Goal: Check status: Check status

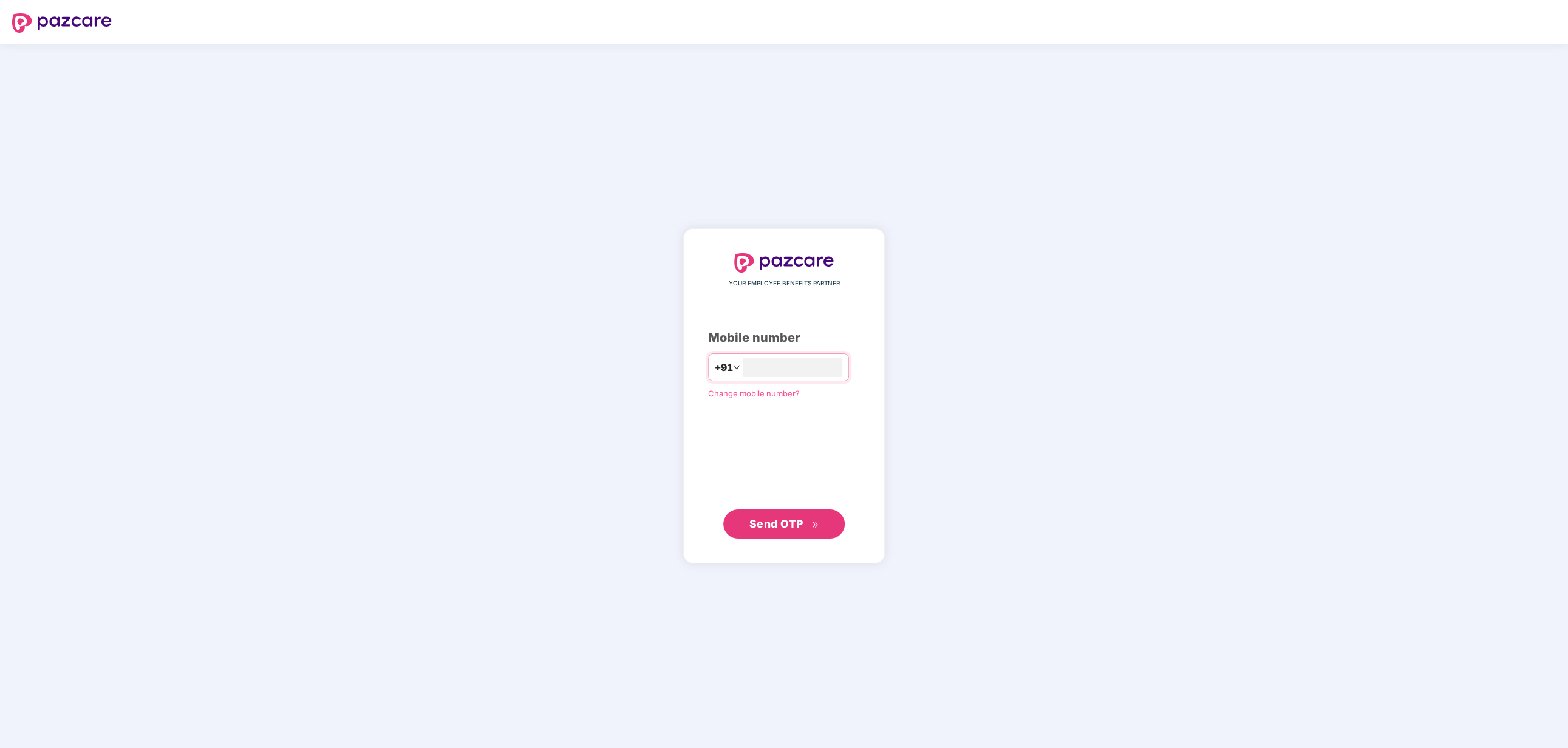
type input "**********"
click at [786, 530] on span "Send OTP" at bounding box center [776, 524] width 54 height 13
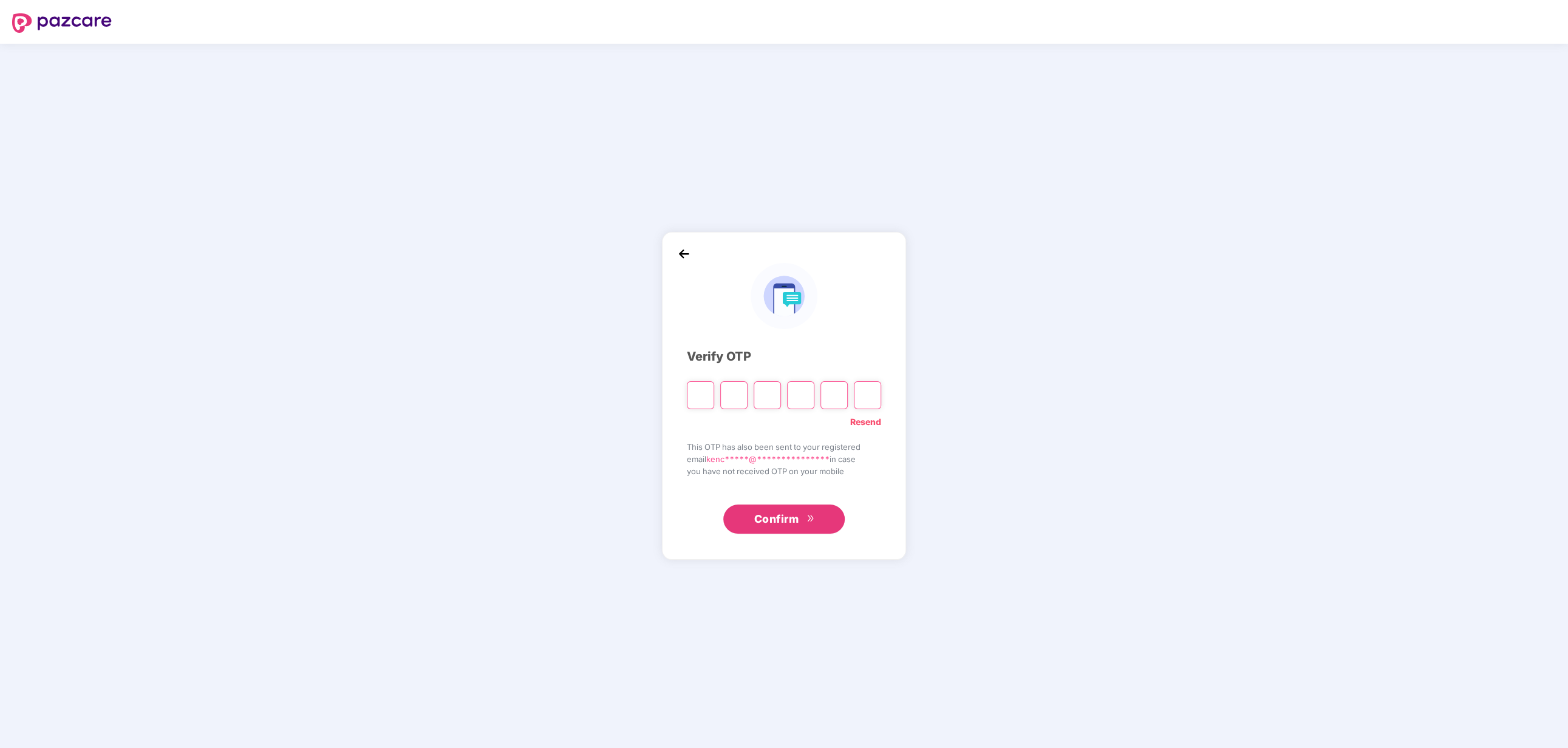
type input "*"
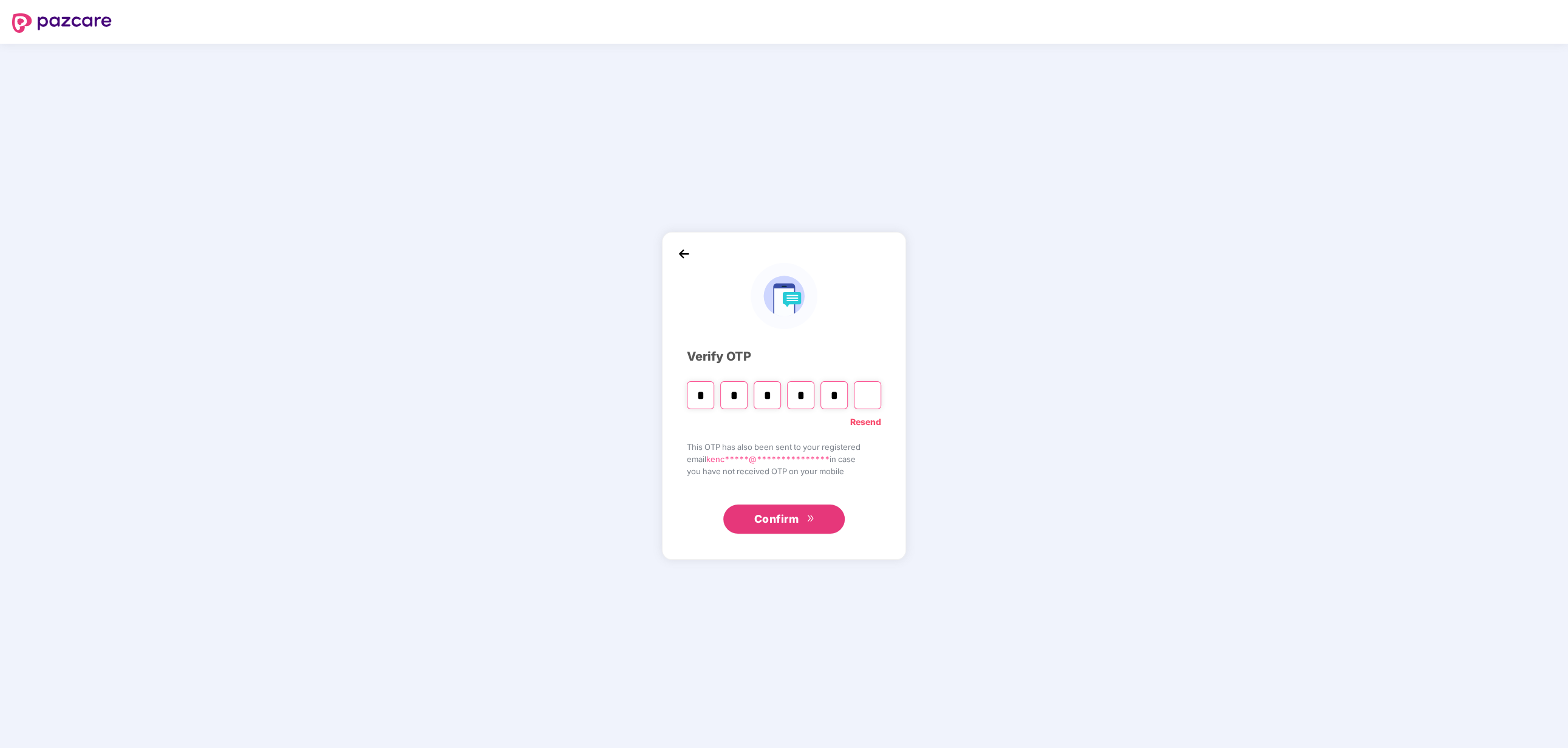
type input "*"
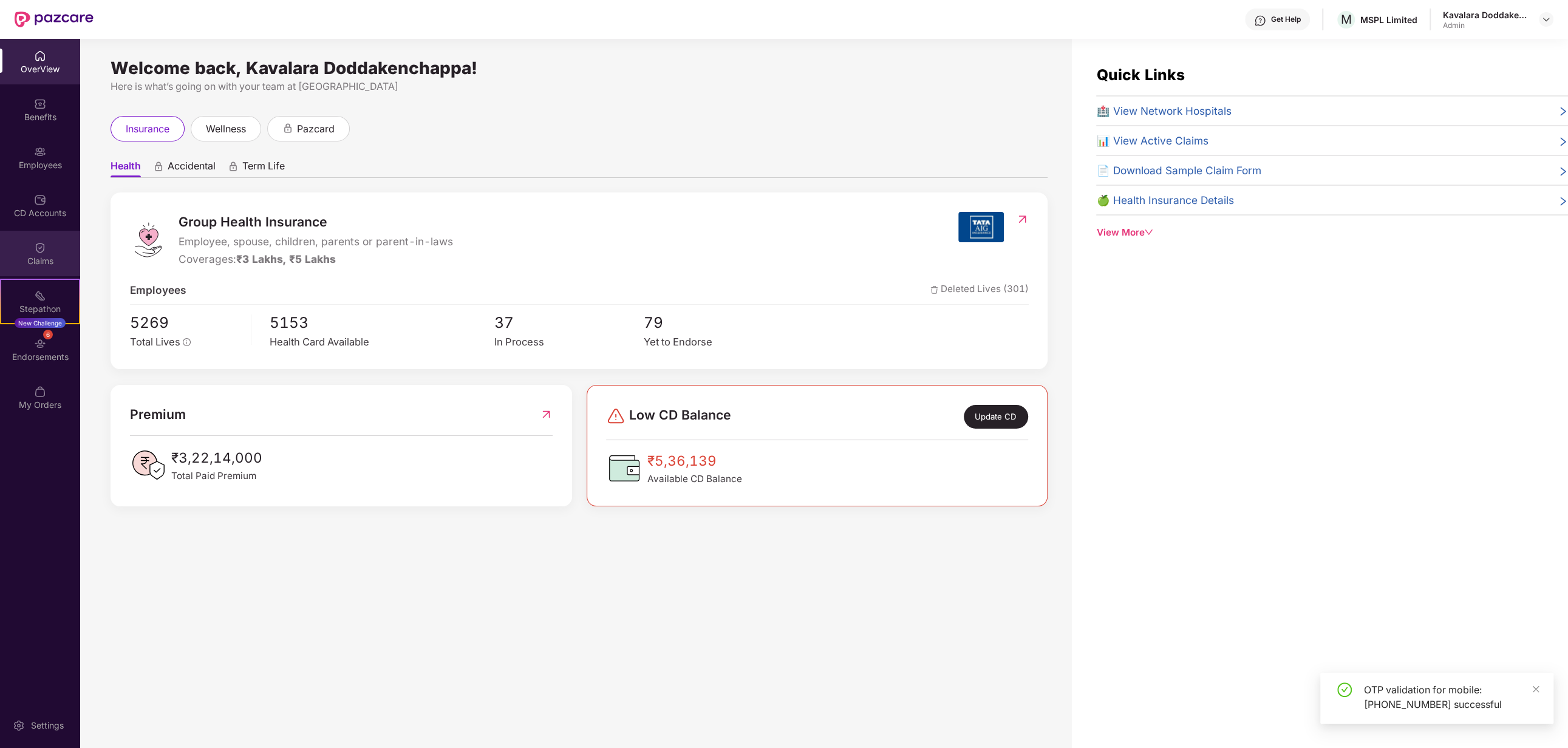
click at [40, 260] on div "Claims" at bounding box center [40, 261] width 80 height 12
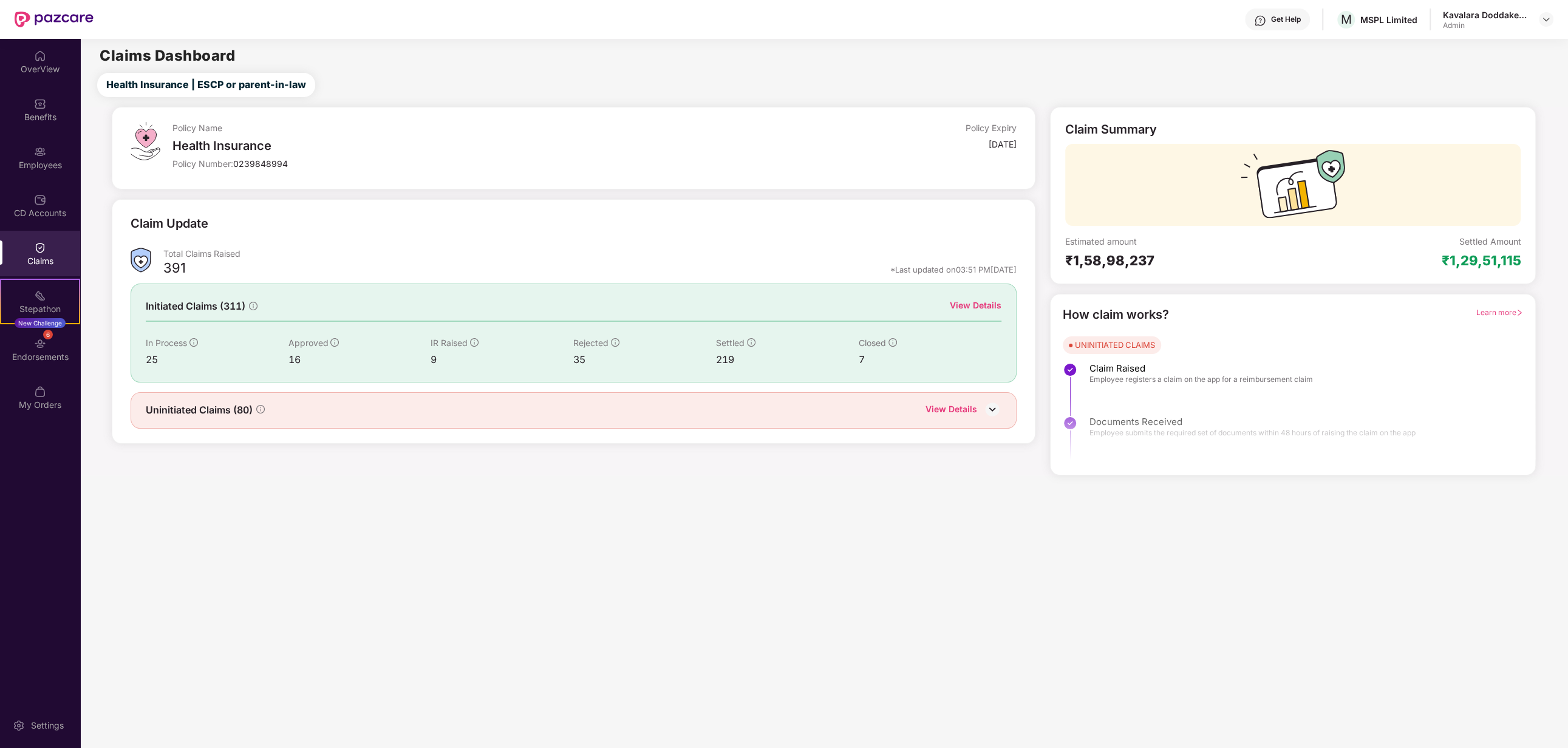
click at [964, 307] on div "View Details" at bounding box center [975, 305] width 52 height 13
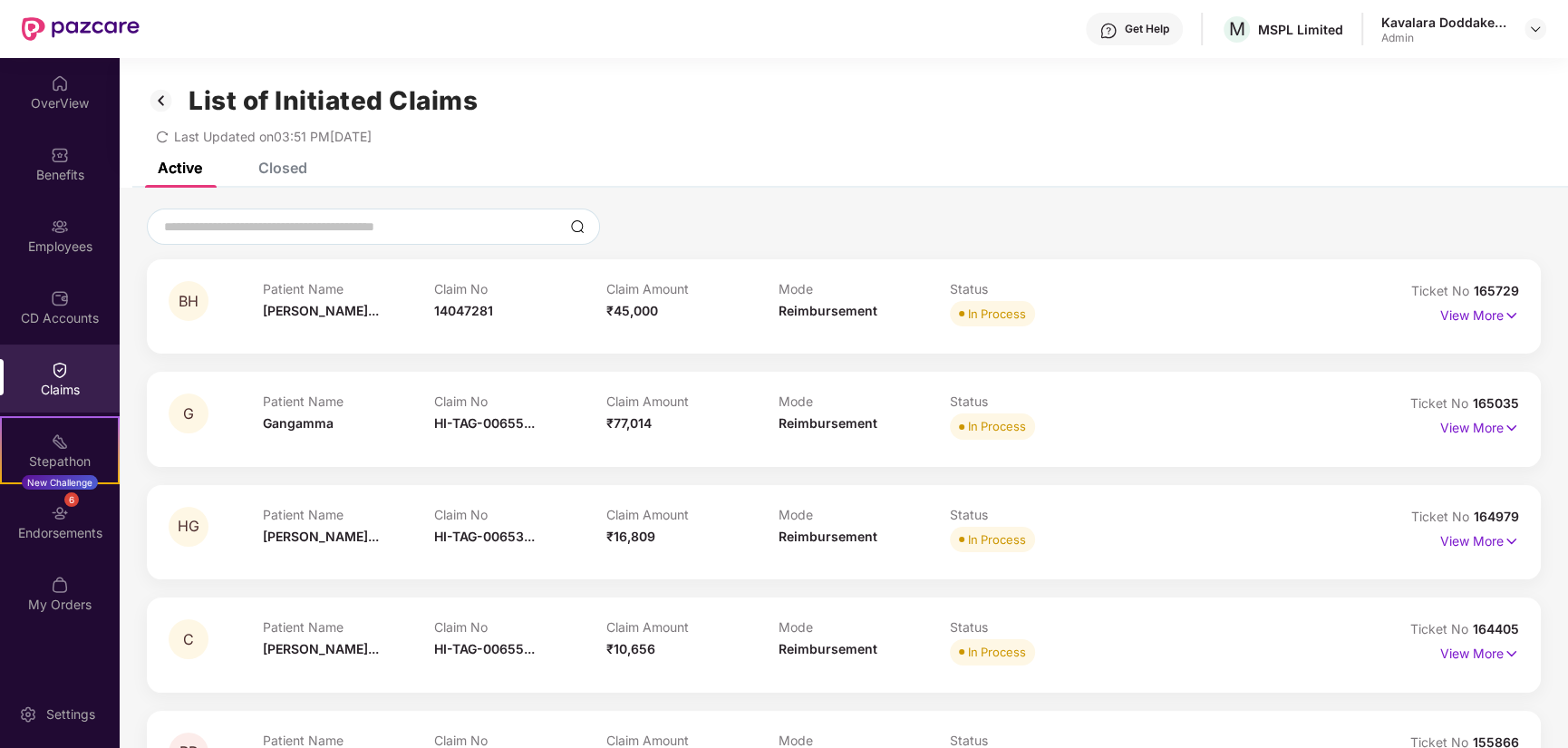
click at [287, 172] on div "Closed" at bounding box center [282, 168] width 49 height 18
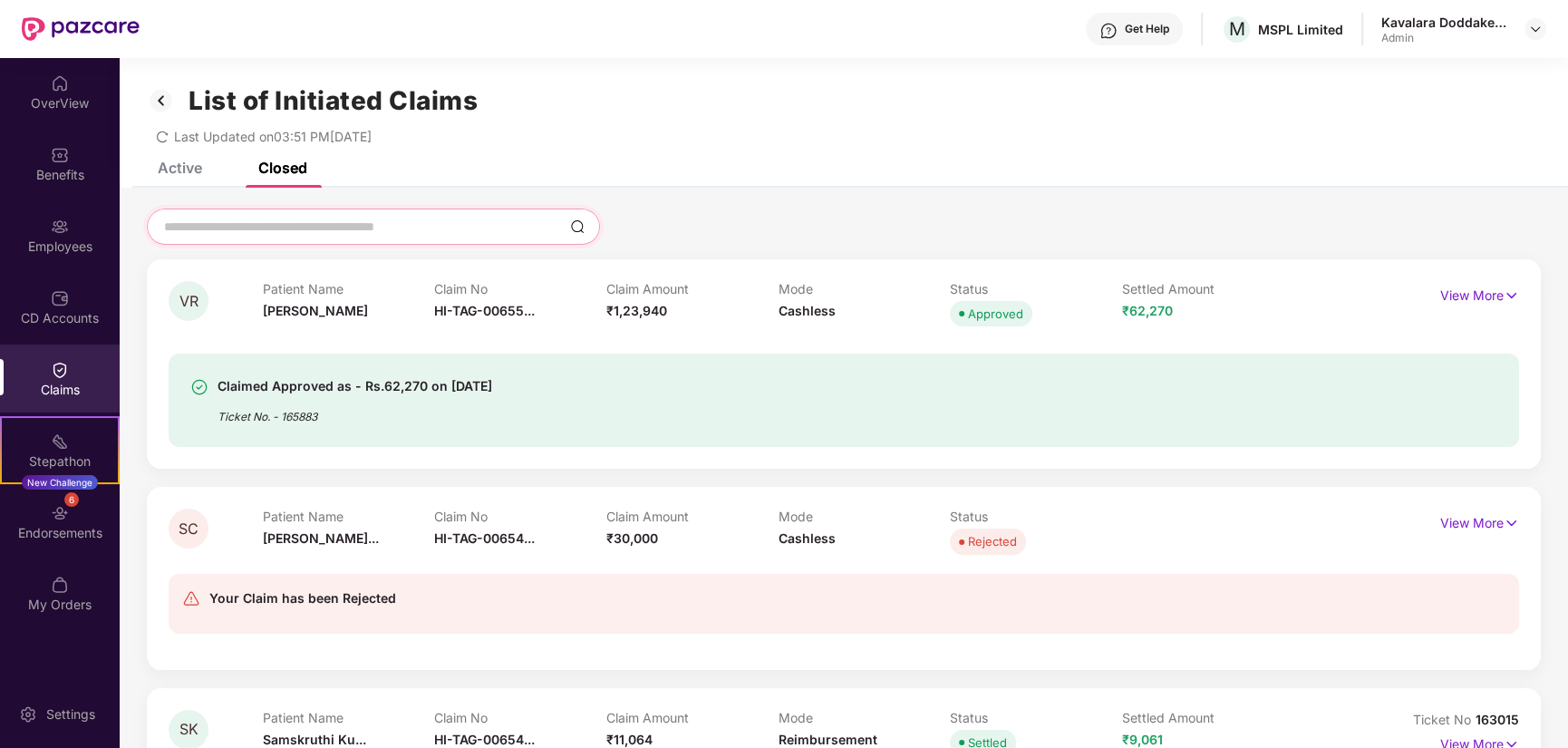
click at [354, 224] on input at bounding box center [362, 227] width 401 height 19
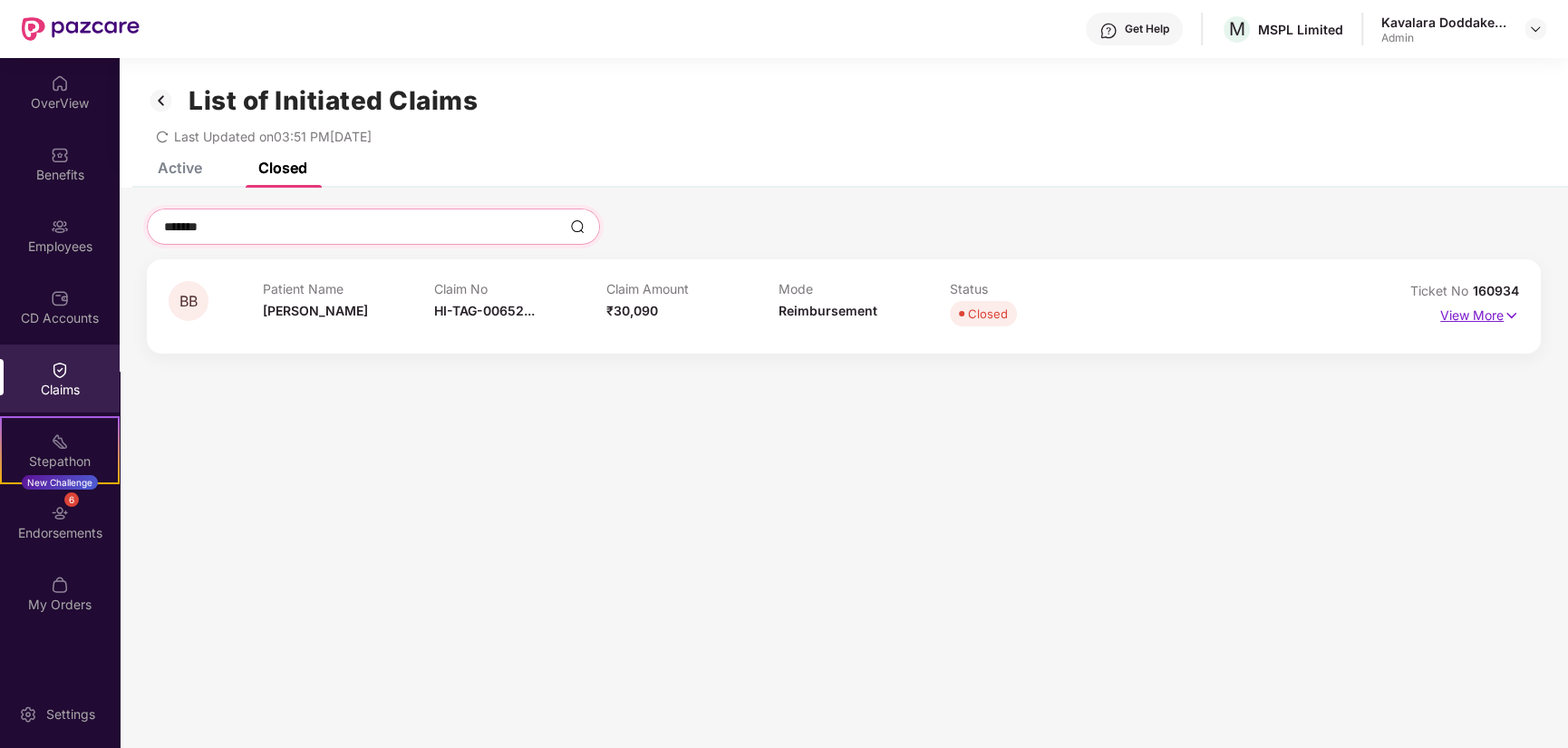
type input "*******"
click at [1506, 311] on img at bounding box center [1510, 316] width 15 height 20
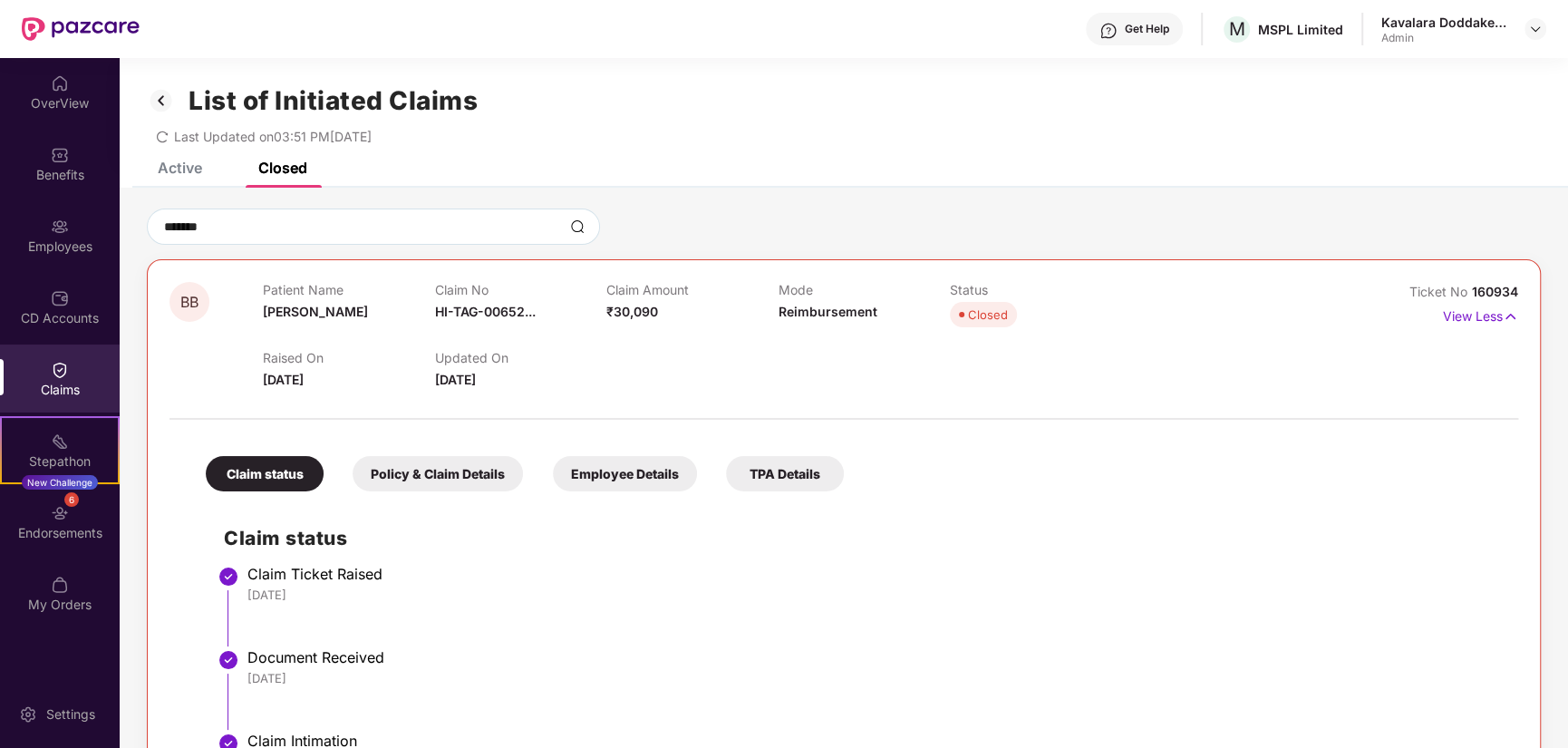
scroll to position [325, 0]
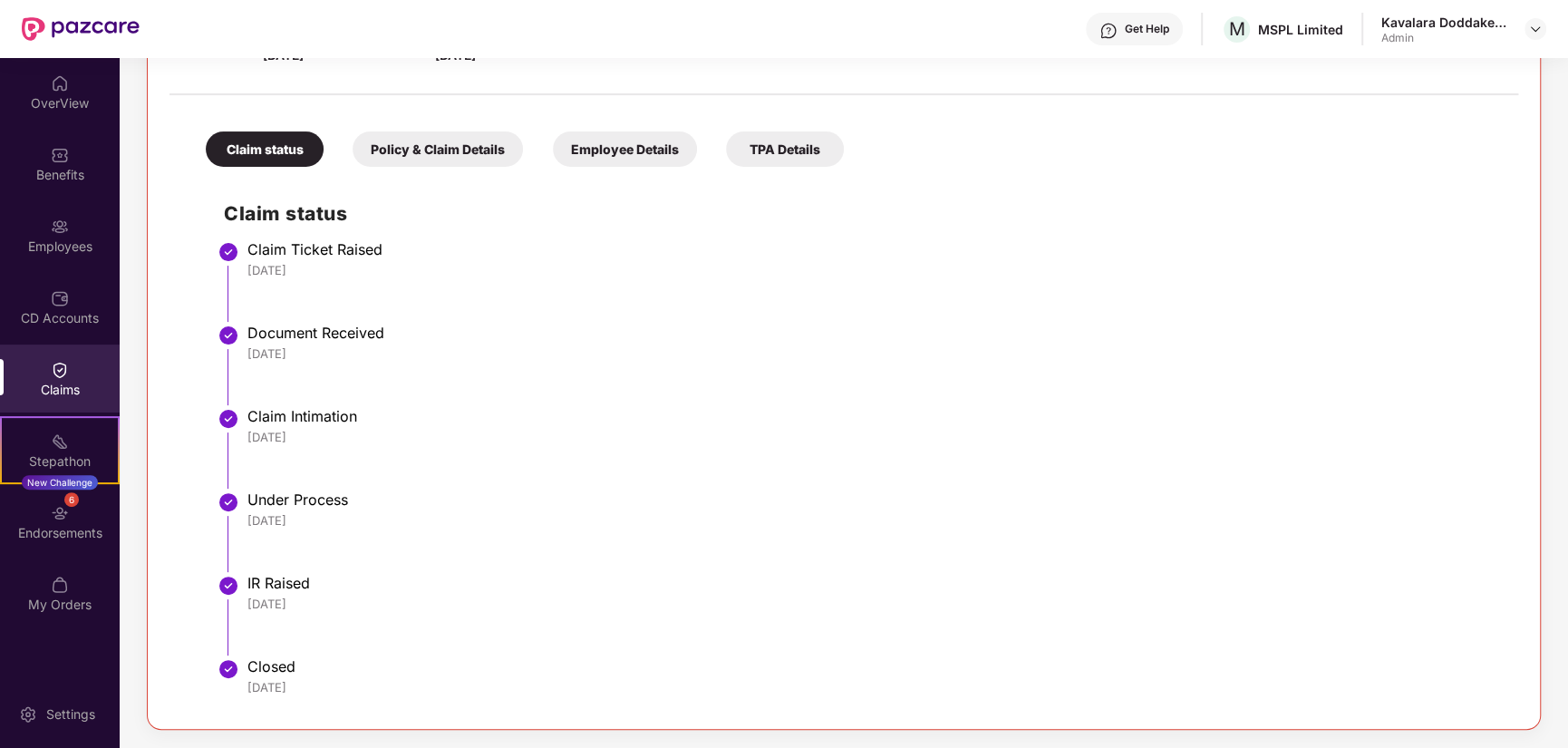
drag, startPoint x: 324, startPoint y: 606, endPoint x: 237, endPoint y: 585, distance: 89.5
click at [237, 585] on li "IR Raised [DATE]" at bounding box center [861, 621] width 1276 height 83
drag, startPoint x: 450, startPoint y: 593, endPoint x: 468, endPoint y: 604, distance: 21.1
click at [451, 592] on div "IR Raised [DATE]" at bounding box center [873, 593] width 1252 height 38
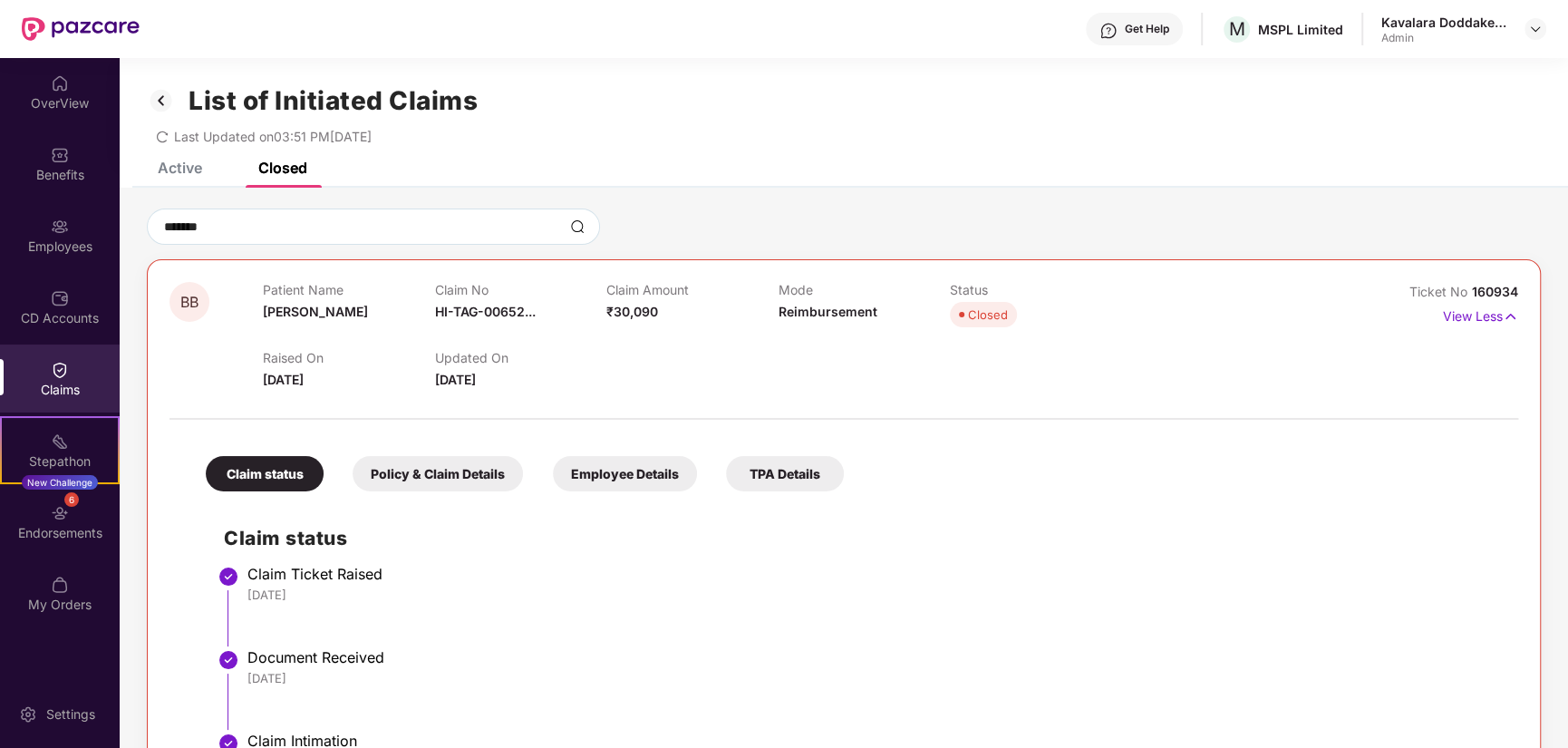
click at [456, 472] on div "Policy & Claim Details" at bounding box center [438, 473] width 170 height 35
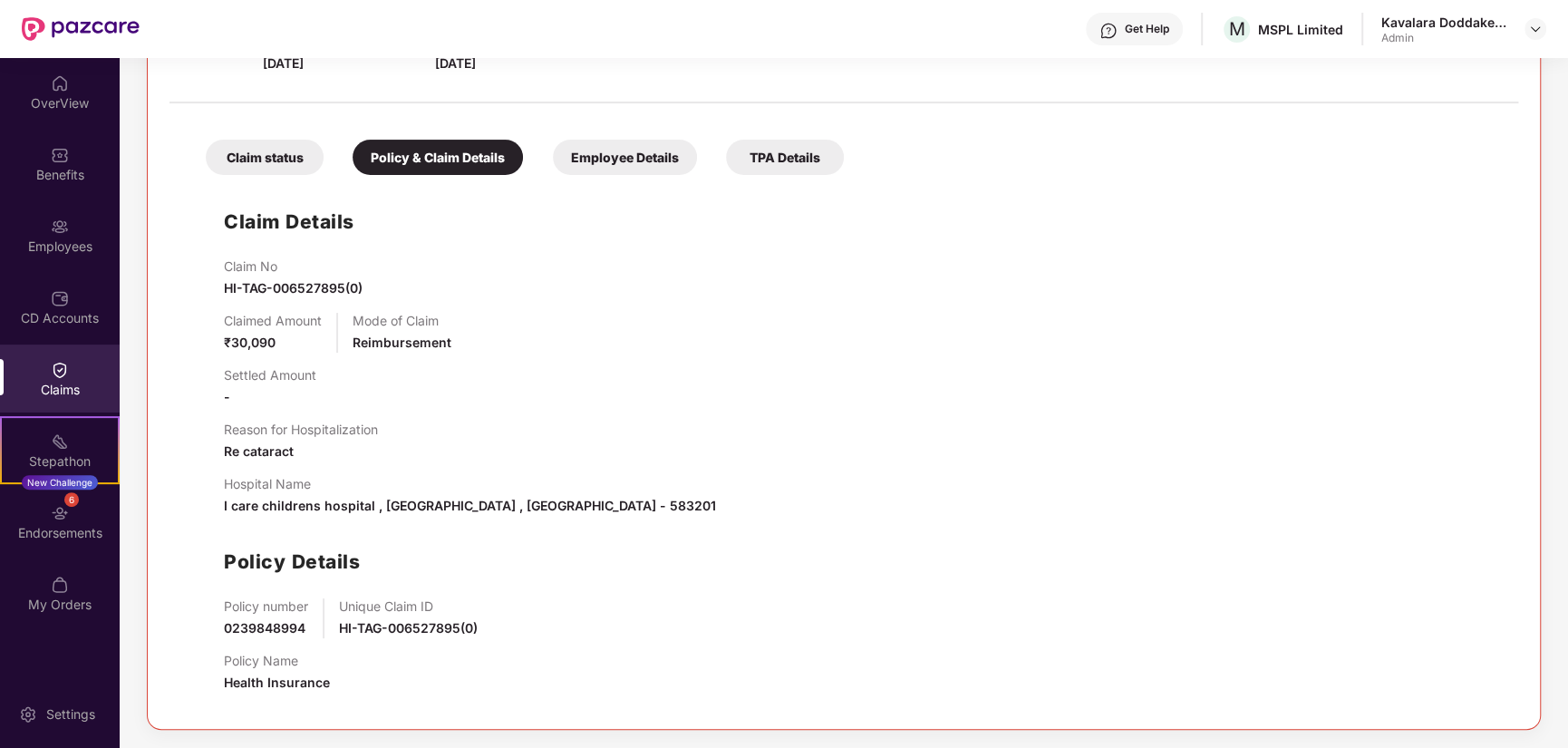
scroll to position [44, 0]
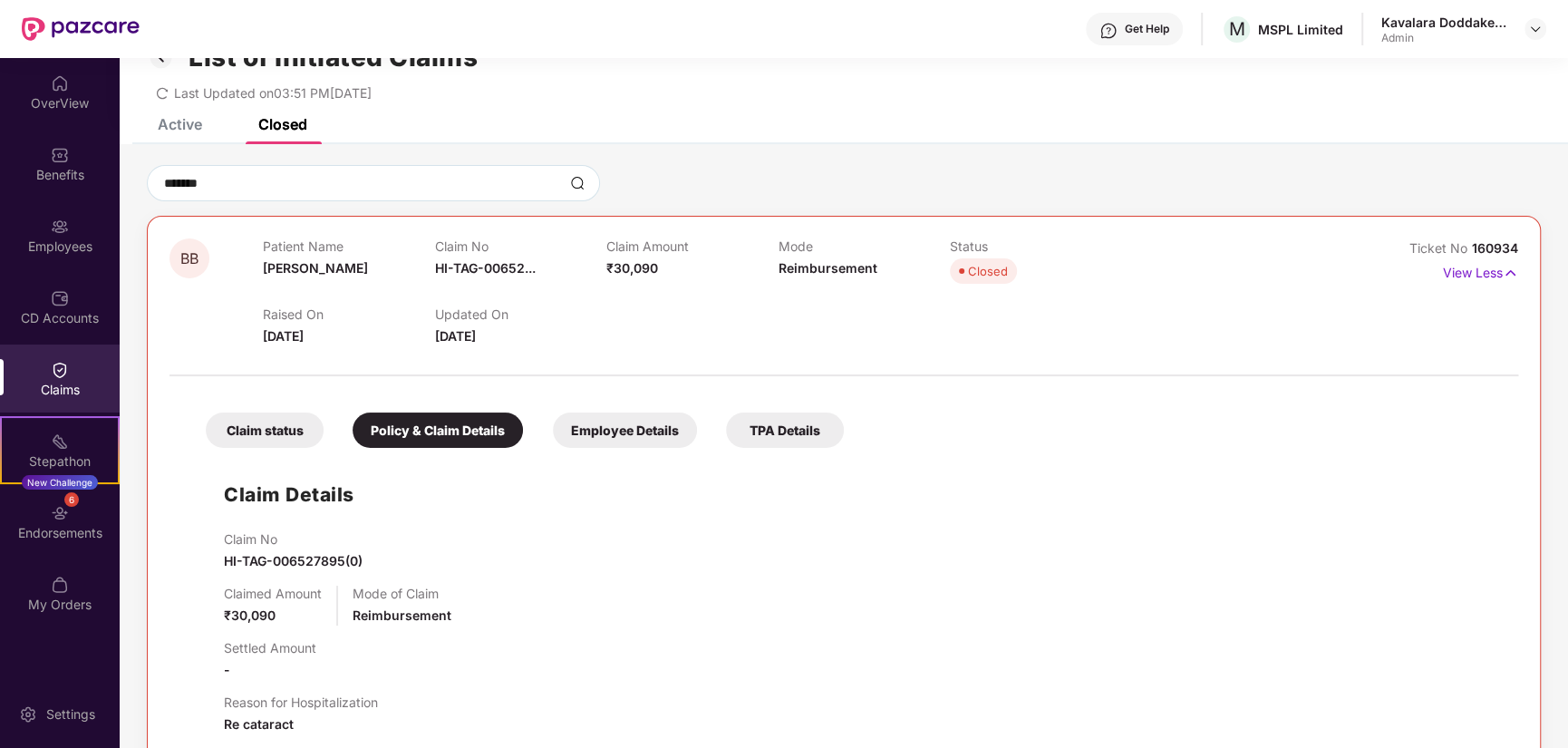
click at [619, 442] on div "Employee Details" at bounding box center [625, 430] width 144 height 35
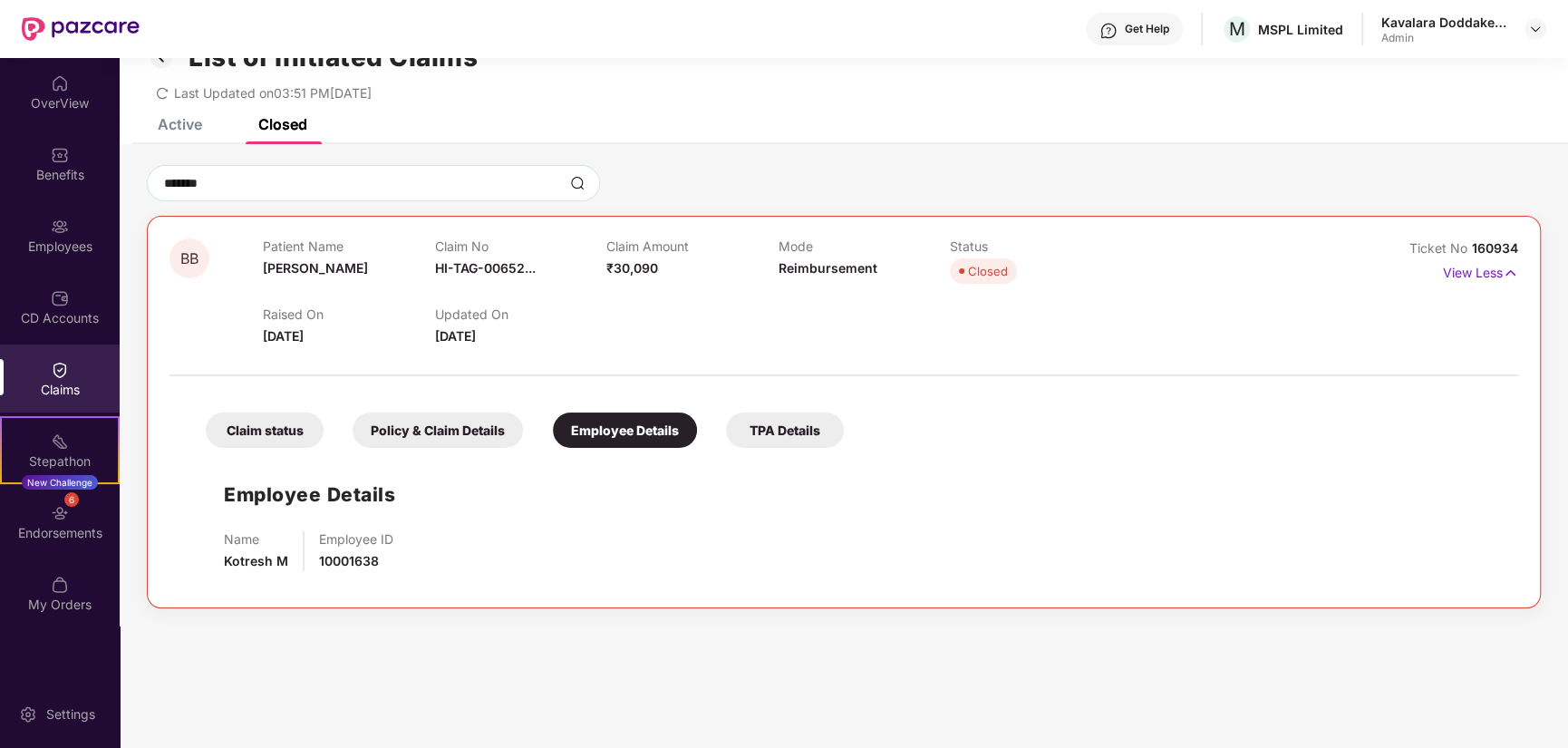
click at [798, 427] on div "TPA Details" at bounding box center [784, 430] width 118 height 35
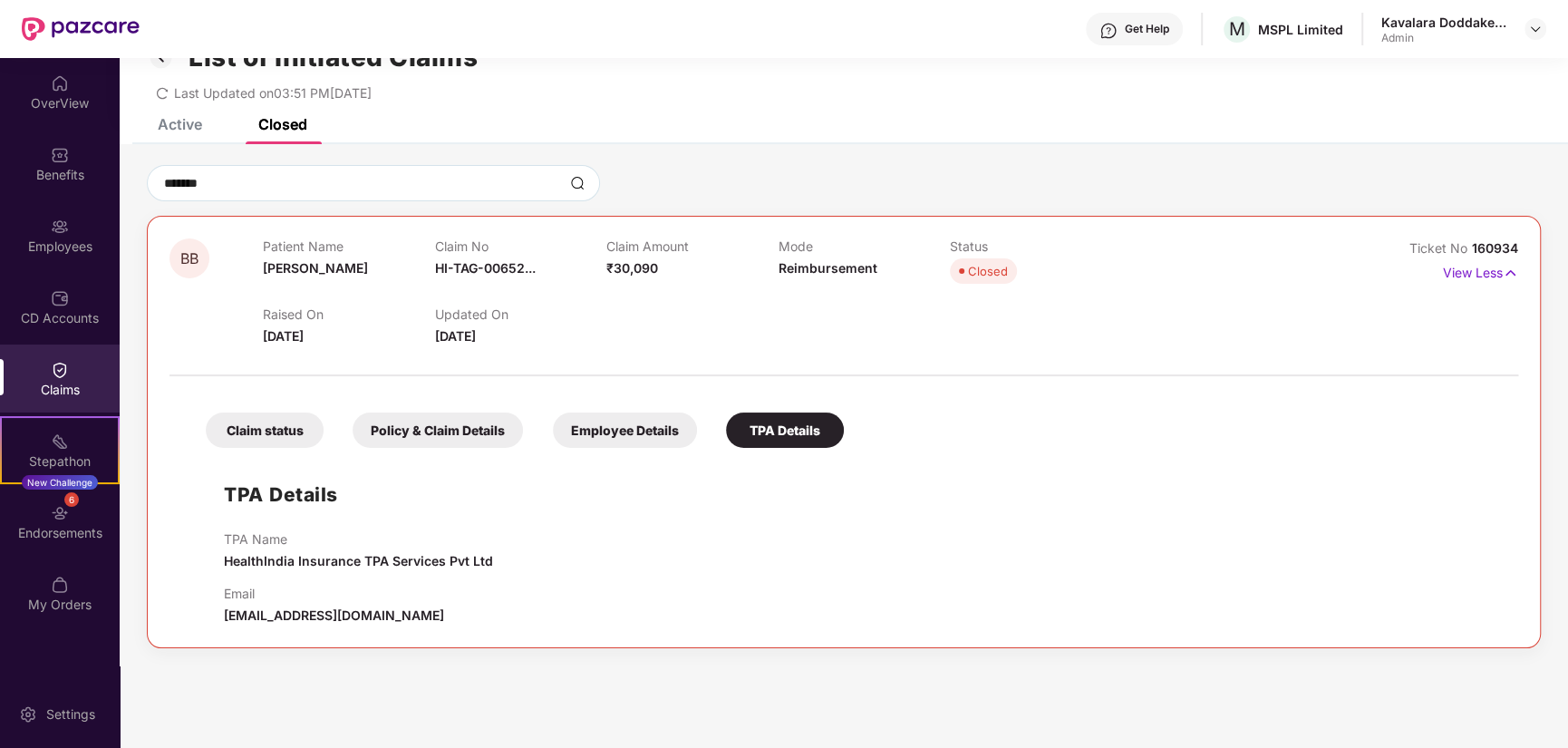
click at [279, 436] on div "Claim status" at bounding box center [265, 430] width 118 height 35
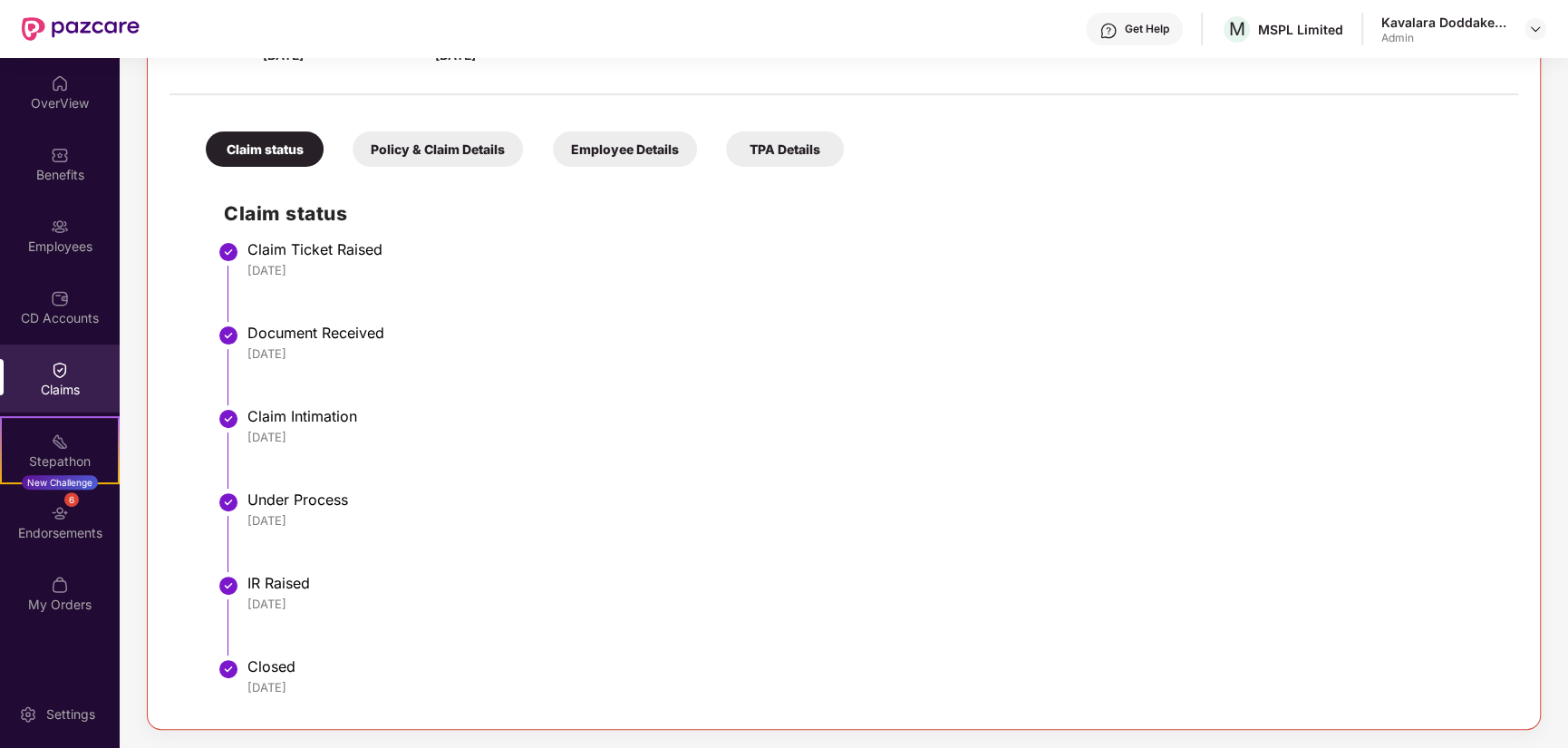
scroll to position [0, 0]
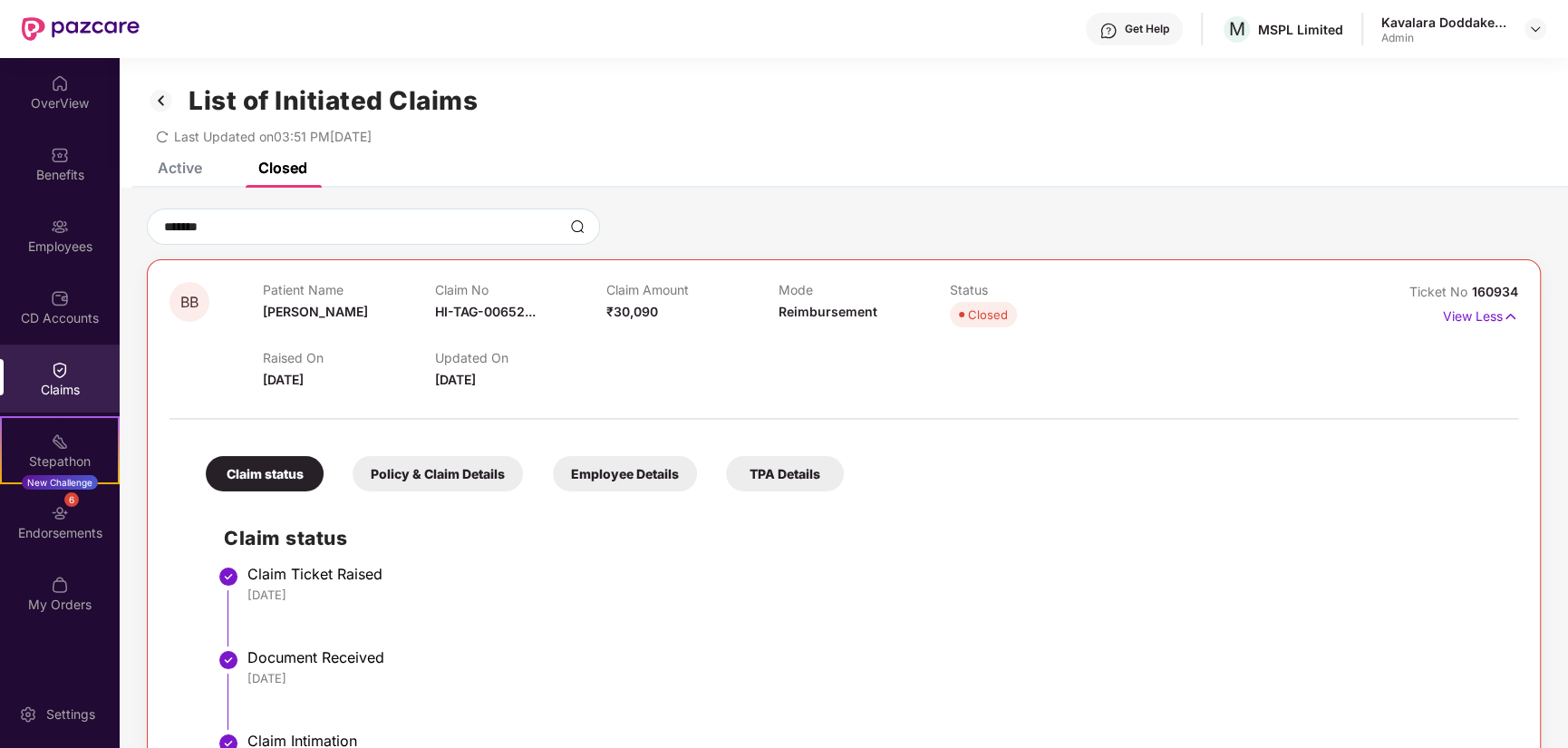
click at [805, 311] on span "Reimbursement" at bounding box center [827, 311] width 99 height 15
drag, startPoint x: 530, startPoint y: 376, endPoint x: 345, endPoint y: 366, distance: 185.3
click at [346, 366] on div "Raised On [DATE] Updated On [DATE]" at bounding box center [778, 361] width 1030 height 58
click at [1148, 33] on div "Get Help" at bounding box center [1146, 29] width 44 height 15
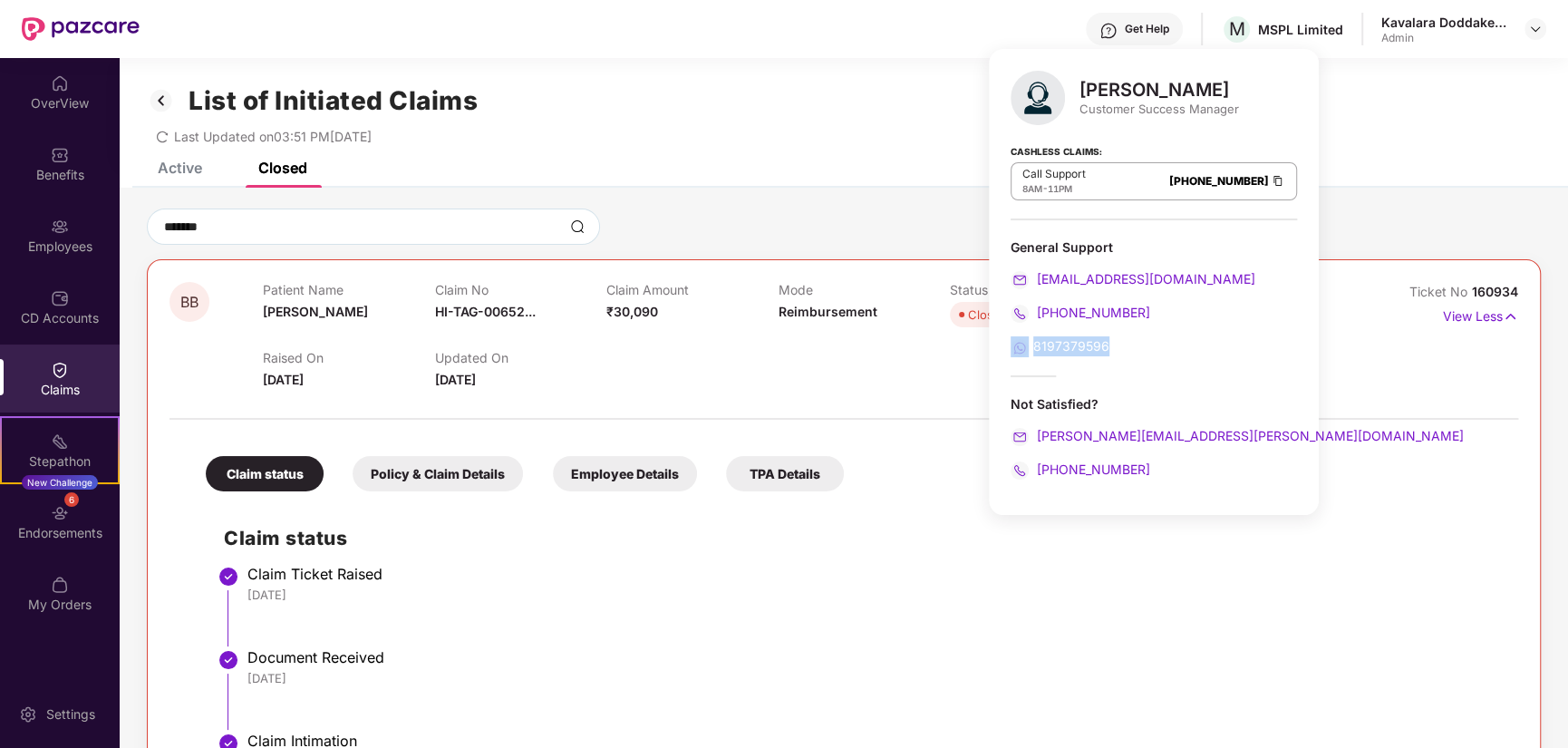
drag, startPoint x: 1107, startPoint y: 344, endPoint x: 1009, endPoint y: 339, distance: 98.1
click at [1009, 339] on div "[PERSON_NAME] Customer Success Manager Cashless Claims: Call Support 8AM - 11PM…" at bounding box center [1153, 282] width 330 height 466
drag, startPoint x: 1163, startPoint y: 470, endPoint x: 934, endPoint y: 540, distance: 239.5
click at [1035, 472] on div "[PHONE_NUMBER]" at bounding box center [1153, 470] width 287 height 20
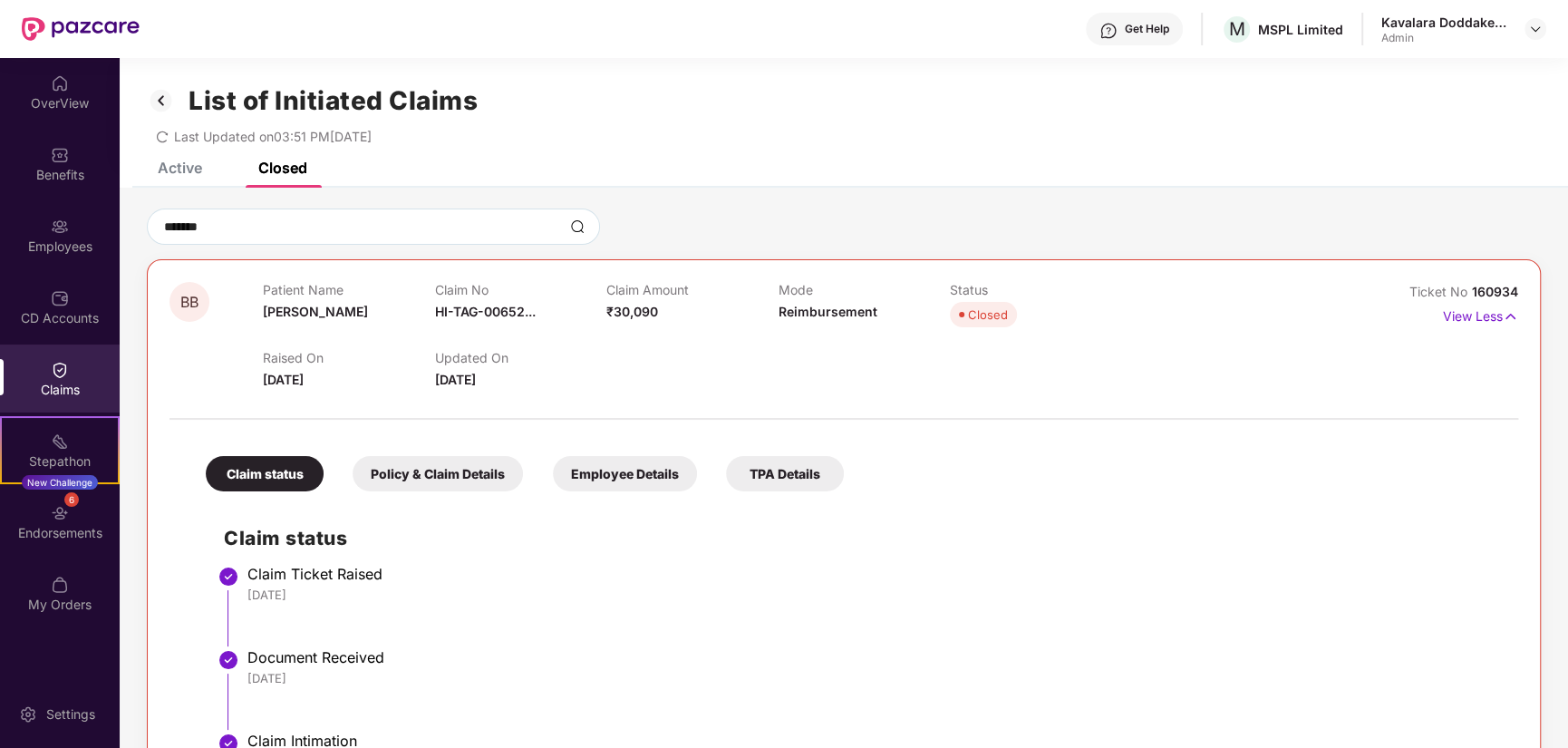
click at [782, 305] on span "Reimbursement" at bounding box center [827, 311] width 99 height 15
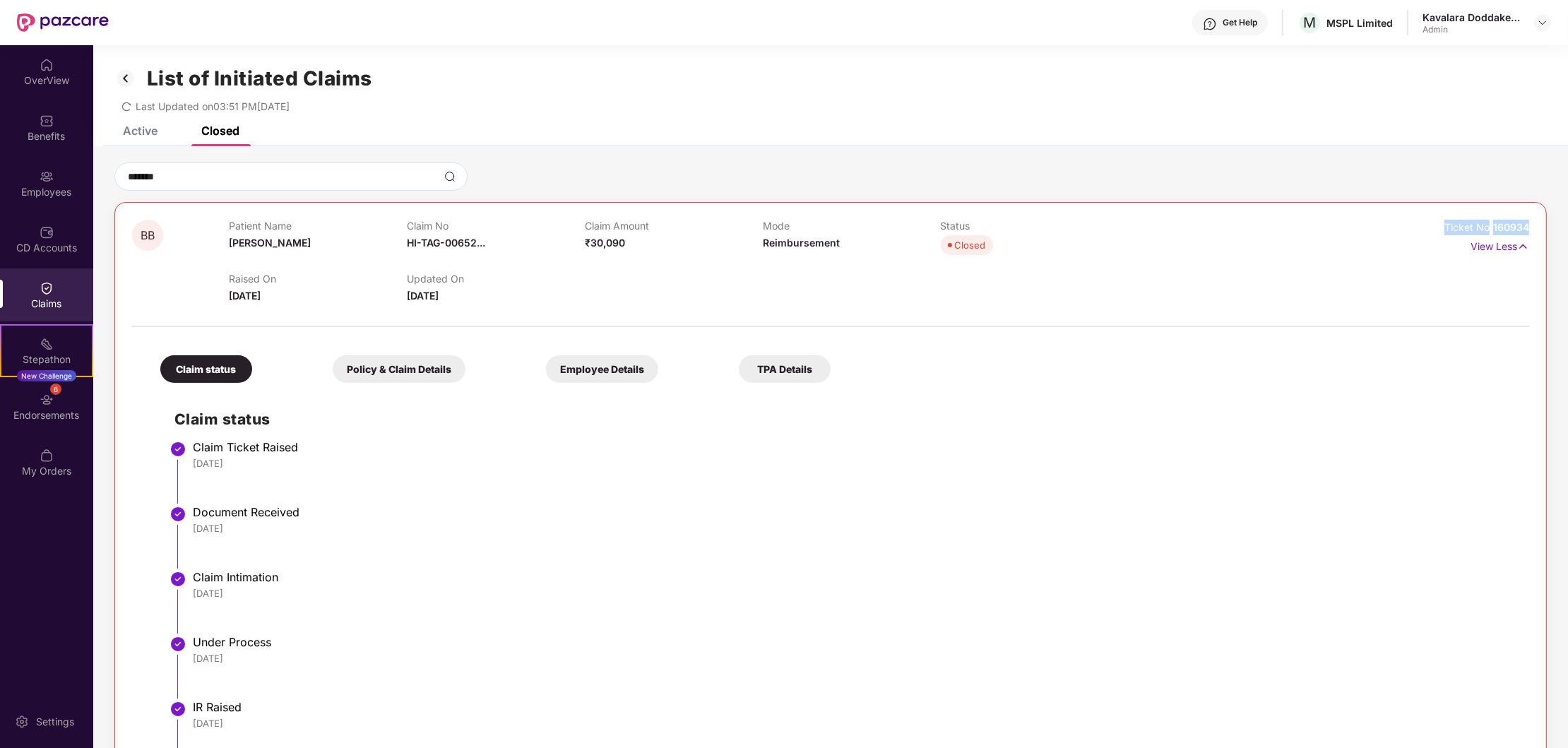
drag, startPoint x: 1532, startPoint y: 226, endPoint x: 1429, endPoint y: 231, distance: 103.1
click at [1429, 231] on div "BB Patient Name [PERSON_NAME] Claim No HI-TAG-00652... Claim Amount ₹30,090 Mod…" at bounding box center [830, 511] width 1432 height 619
copy div "Ticket No 160934"
drag, startPoint x: 399, startPoint y: 244, endPoint x: 502, endPoint y: 264, distance: 104.9
click at [502, 264] on div "Patient Name [PERSON_NAME] Claim No HI-TAG-00652... Claim Amount ₹30,090 Mode R…" at bounding box center [763, 262] width 1067 height 84
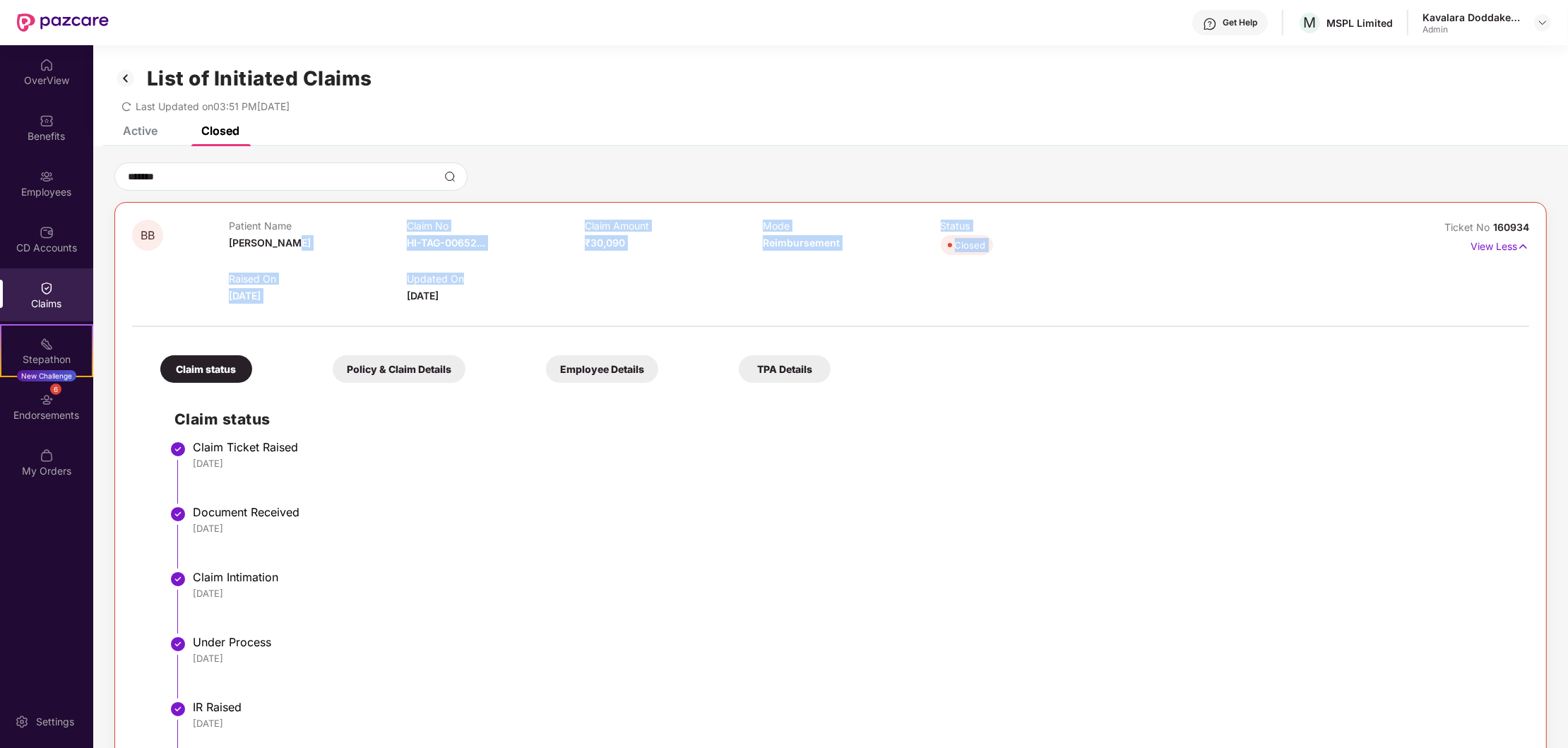
click at [514, 269] on div "Raised On [DATE] Updated On [DATE]" at bounding box center [763, 281] width 1067 height 45
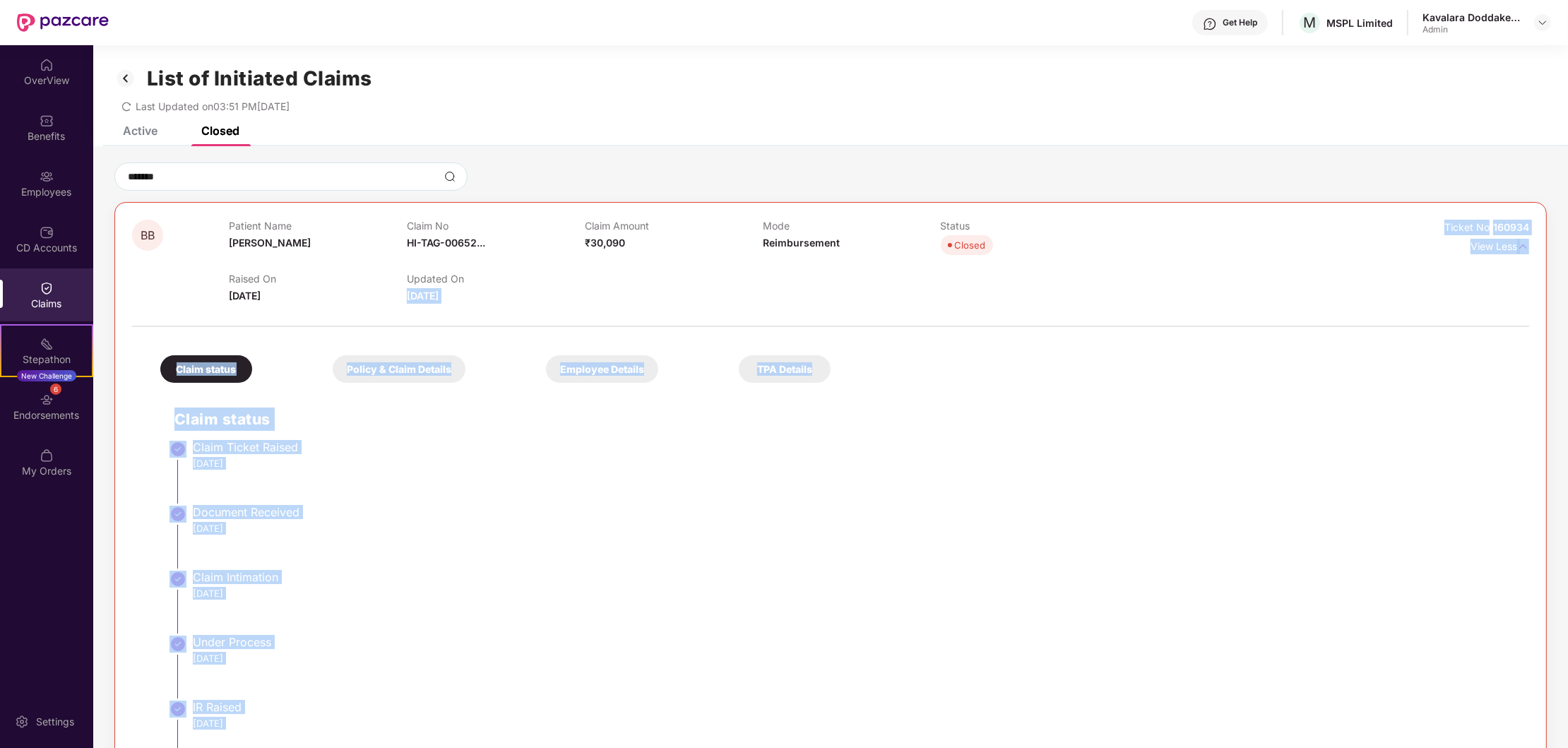
drag, startPoint x: 410, startPoint y: 277, endPoint x: 539, endPoint y: 270, distance: 129.2
click at [539, 270] on body "Get Help M MSPL Limited Kavalara Doddakenchappa Admin OverView Benefits Employe…" at bounding box center [784, 374] width 1568 height 748
click at [654, 290] on div "Raised On [DATE] Updated On [DATE]" at bounding box center [763, 281] width 1067 height 45
drag, startPoint x: 530, startPoint y: 274, endPoint x: 406, endPoint y: 278, distance: 124.1
click at [406, 278] on body "Get Help M MSPL Limited Kavalara Doddakenchappa Admin OverView Benefits Employe…" at bounding box center [784, 374] width 1568 height 748
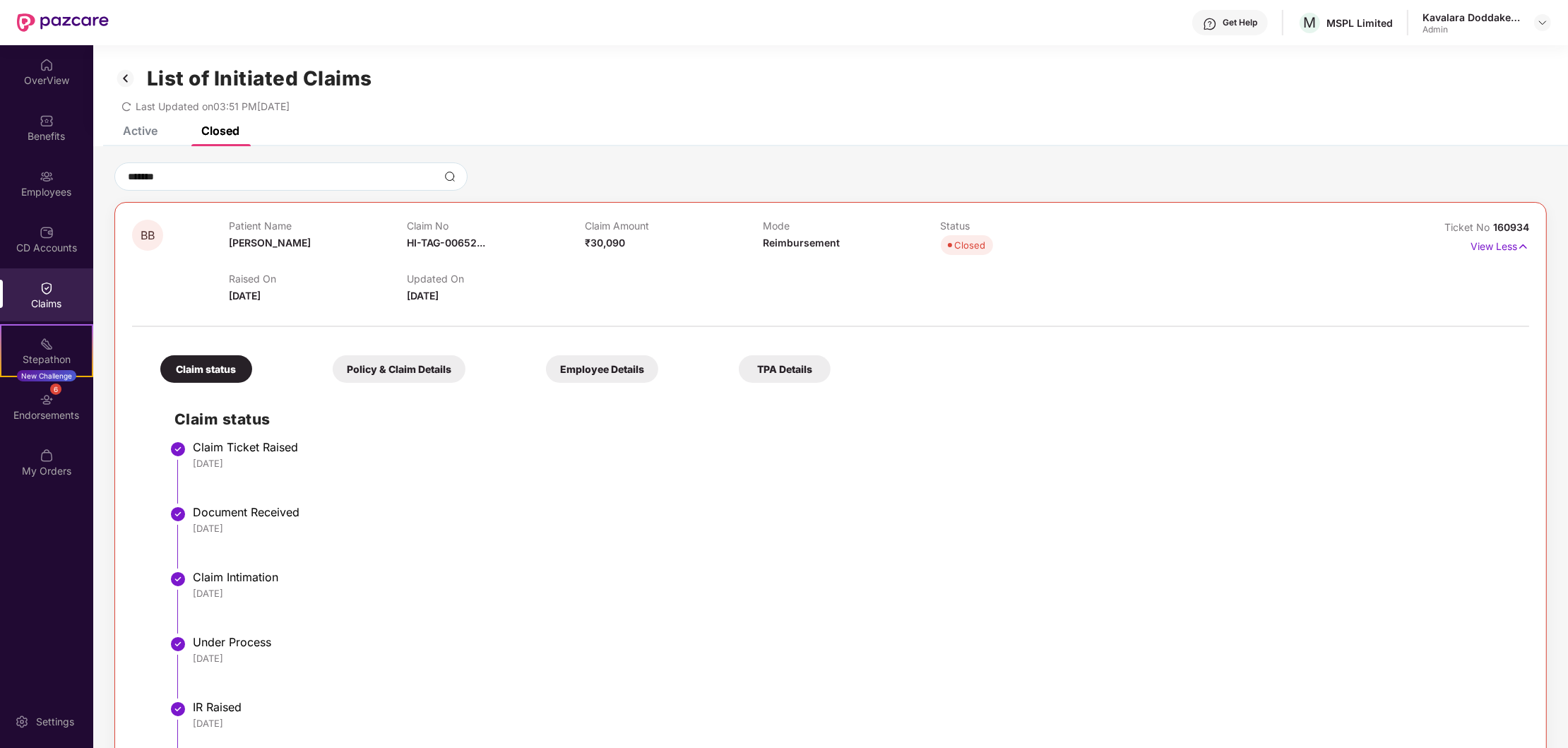
drag, startPoint x: 496, startPoint y: 242, endPoint x: 462, endPoint y: 238, distance: 34.2
click at [494, 242] on div "Claim No HI-TAG-00652..." at bounding box center [495, 239] width 178 height 39
drag, startPoint x: 527, startPoint y: 271, endPoint x: 428, endPoint y: 274, distance: 99.0
click at [428, 274] on div "HI-TAG-006527895(0)" at bounding box center [468, 273] width 124 height 24
copy div "TAG-006527895(0)"
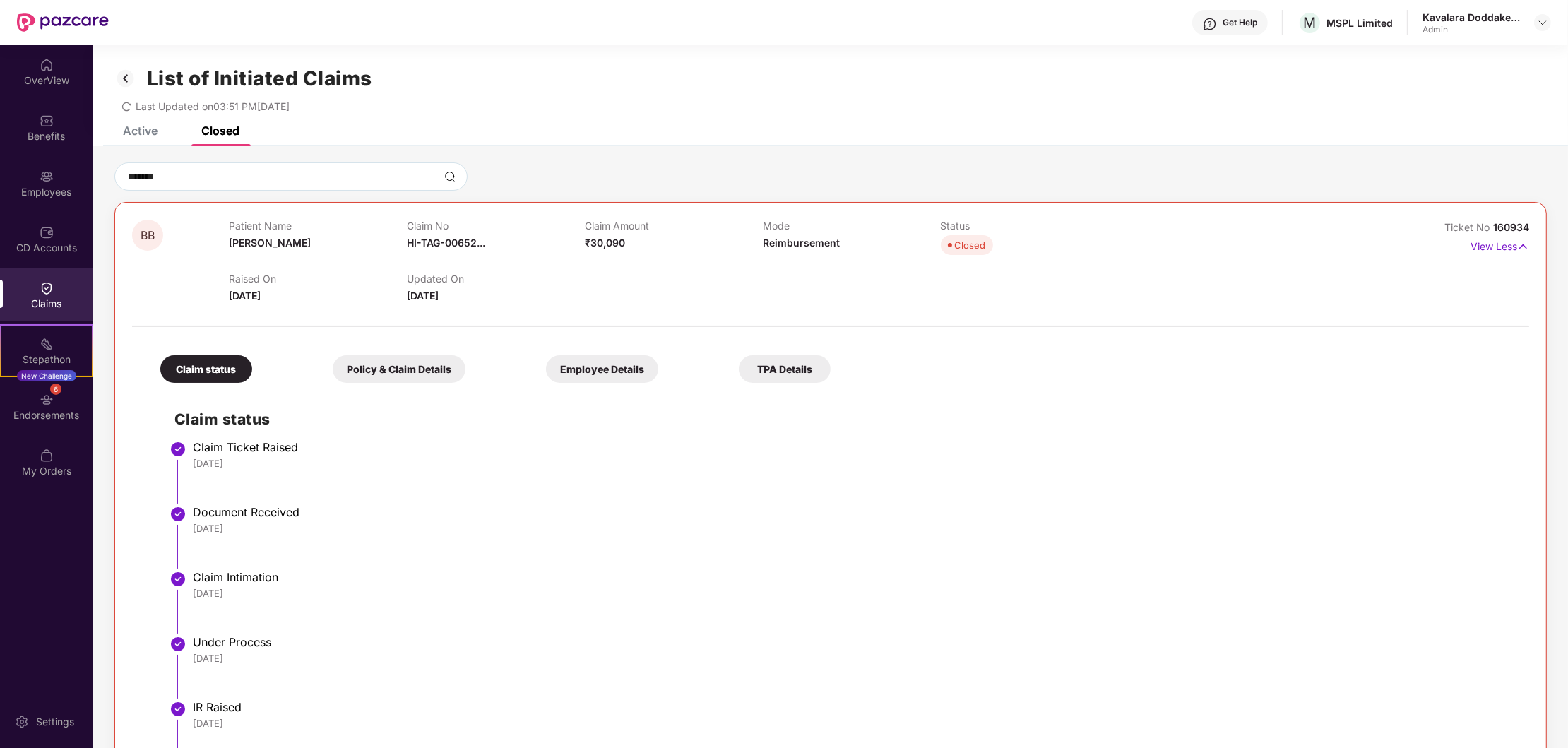
click at [488, 247] on div "Claim No HI-TAG-00652..." at bounding box center [495, 239] width 178 height 39
drag, startPoint x: 484, startPoint y: 245, endPoint x: 497, endPoint y: 246, distance: 13.0
click at [497, 245] on div "Claim No HI-TAG-00652..." at bounding box center [495, 239] width 178 height 39
click at [423, 360] on div "Policy & Claim Details" at bounding box center [399, 369] width 132 height 27
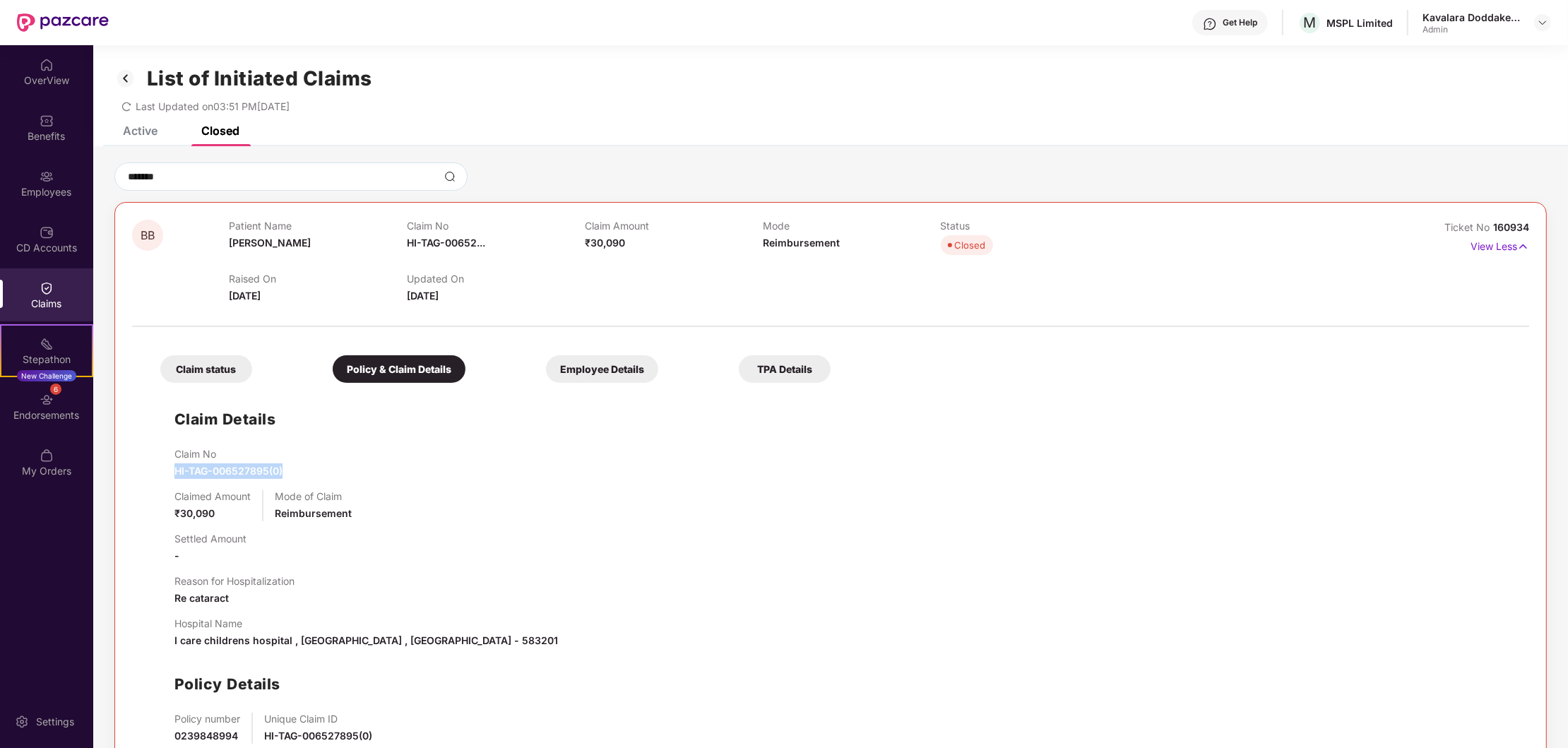
drag, startPoint x: 283, startPoint y: 475, endPoint x: 138, endPoint y: 476, distance: 145.0
click at [138, 476] on div "Claim status Policy & Claim Details Employee Details TPA Details Claim Details …" at bounding box center [831, 566] width 1397 height 464
copy span "HI-TAG-006527895(0)"
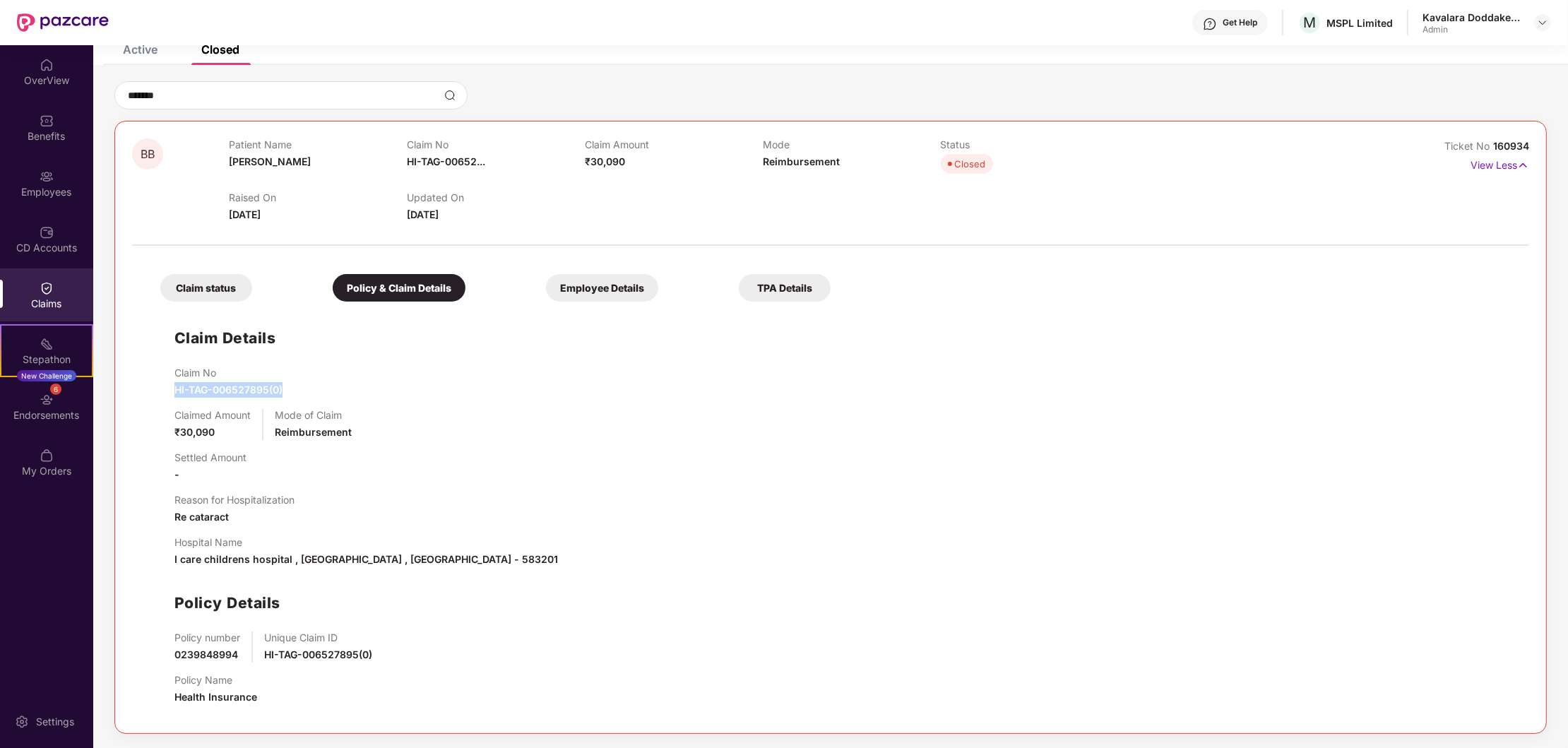
scroll to position [83, 0]
click at [619, 291] on div "Employee Details" at bounding box center [602, 288] width 112 height 27
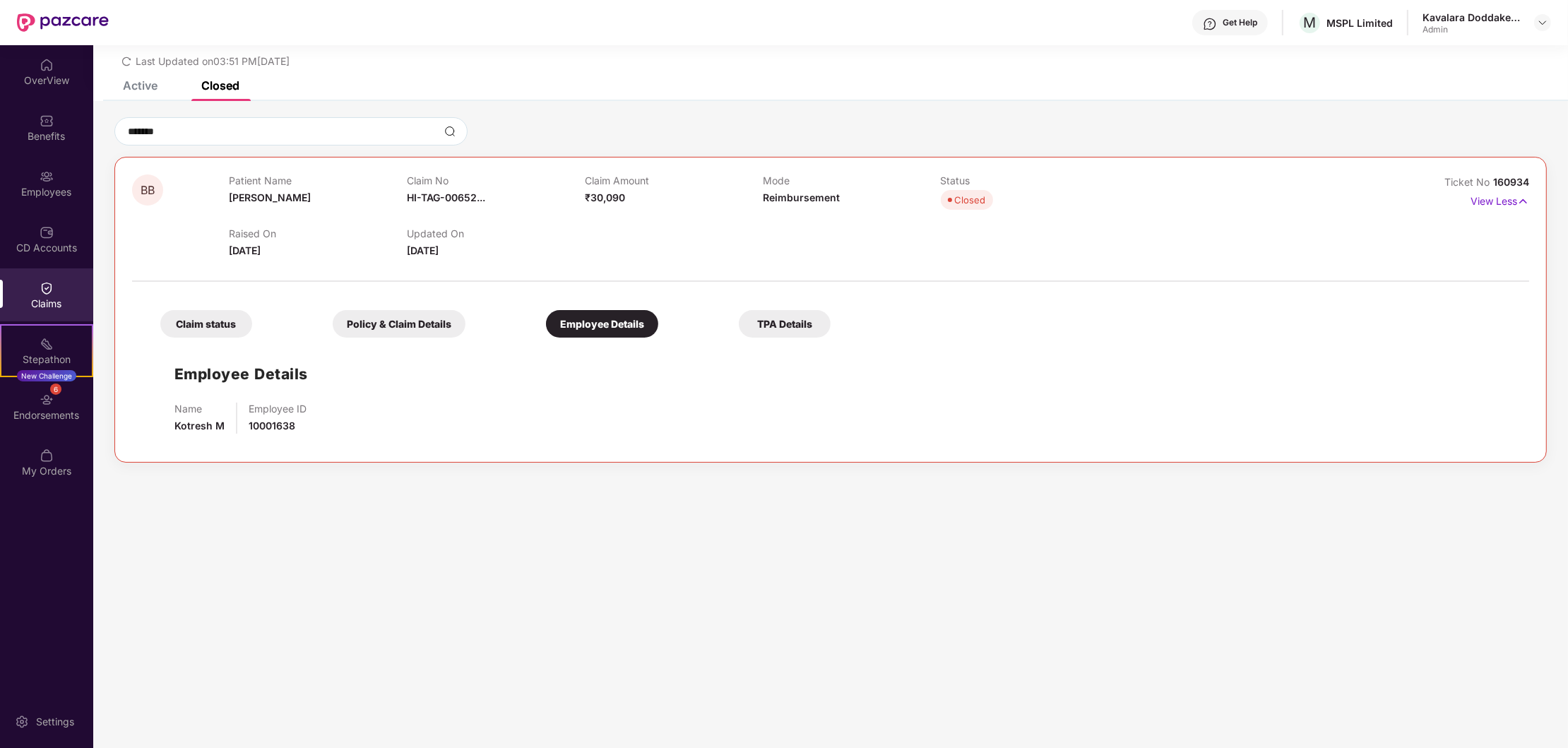
click at [805, 323] on div "TPA Details" at bounding box center [785, 323] width 92 height 27
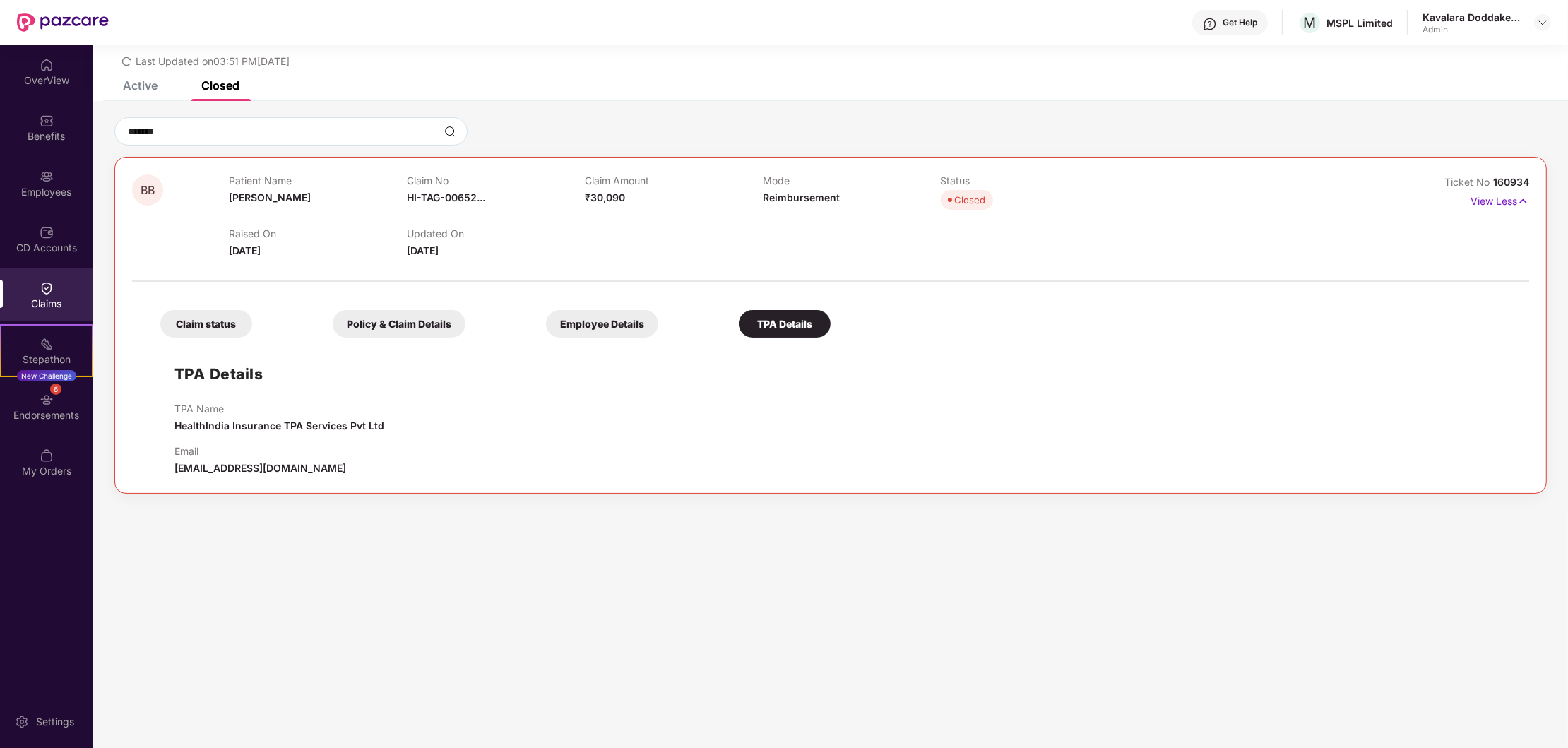
scroll to position [0, 0]
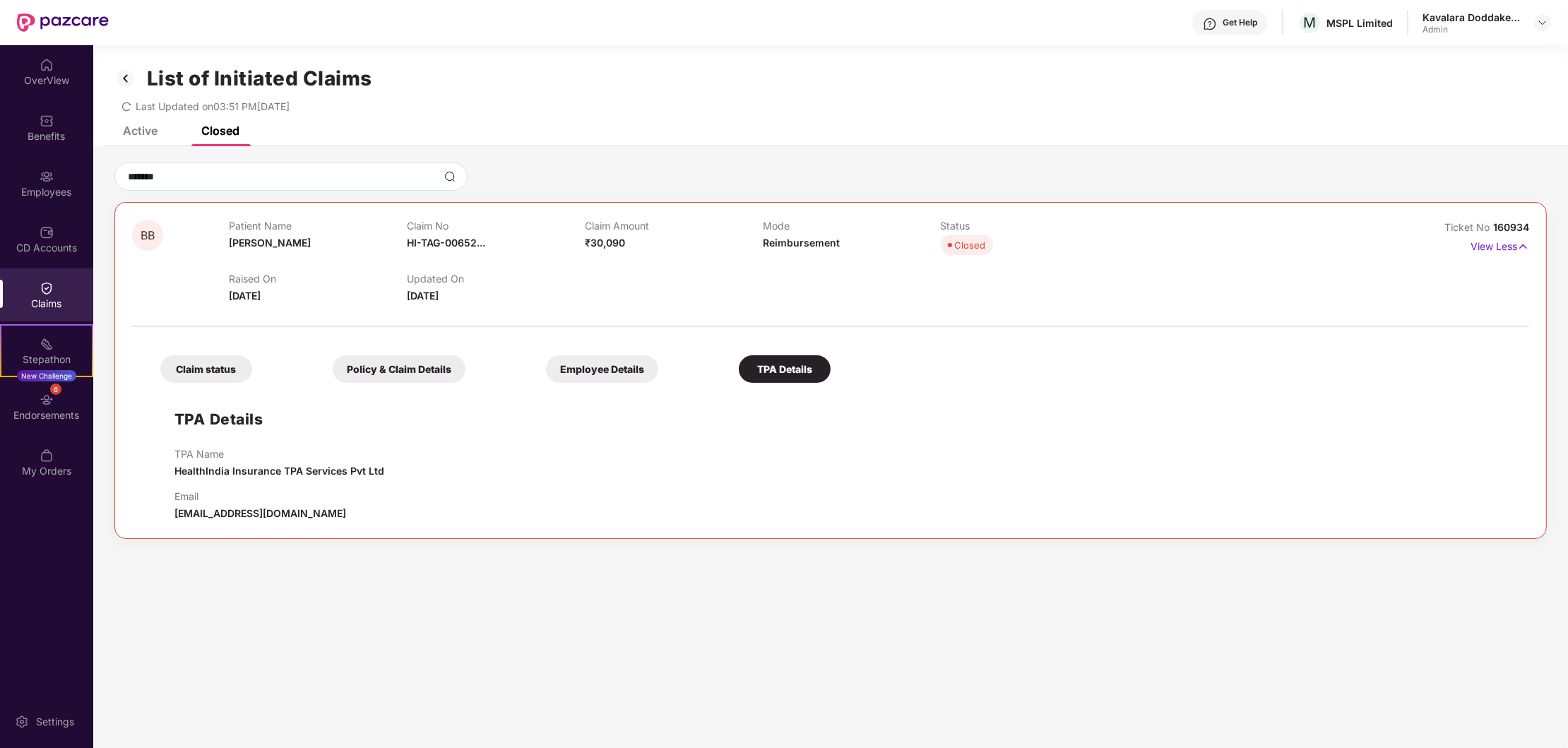
click at [155, 124] on div "List of Initiated Claims Last Updated on 03:51 PM[DATE]" at bounding box center [830, 86] width 1475 height 81
click at [144, 128] on div "Active" at bounding box center [140, 131] width 34 height 14
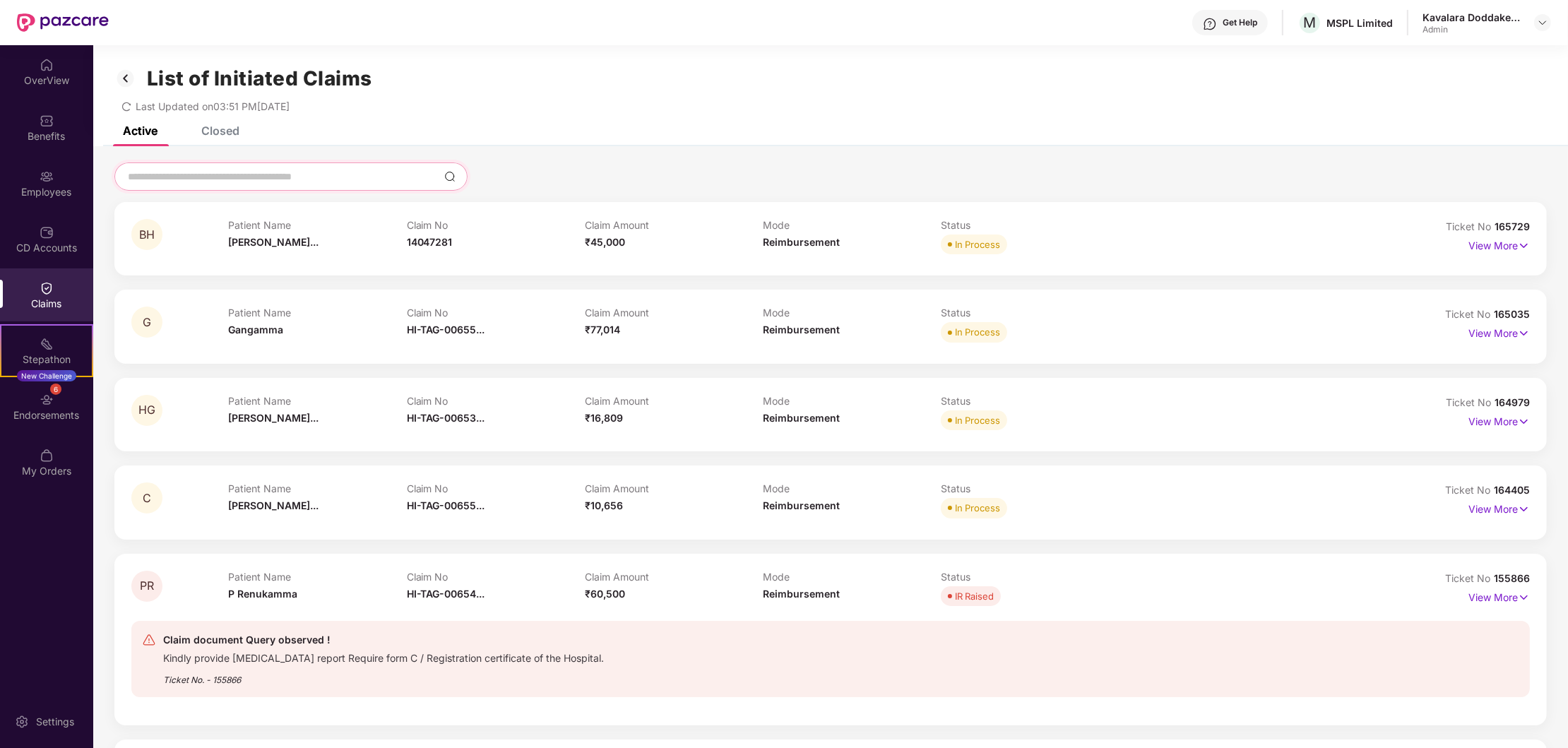
click at [219, 172] on input at bounding box center [282, 177] width 312 height 15
click at [277, 169] on div at bounding box center [291, 177] width 353 height 28
click at [301, 185] on div at bounding box center [291, 177] width 353 height 28
click at [152, 178] on input at bounding box center [282, 177] width 312 height 15
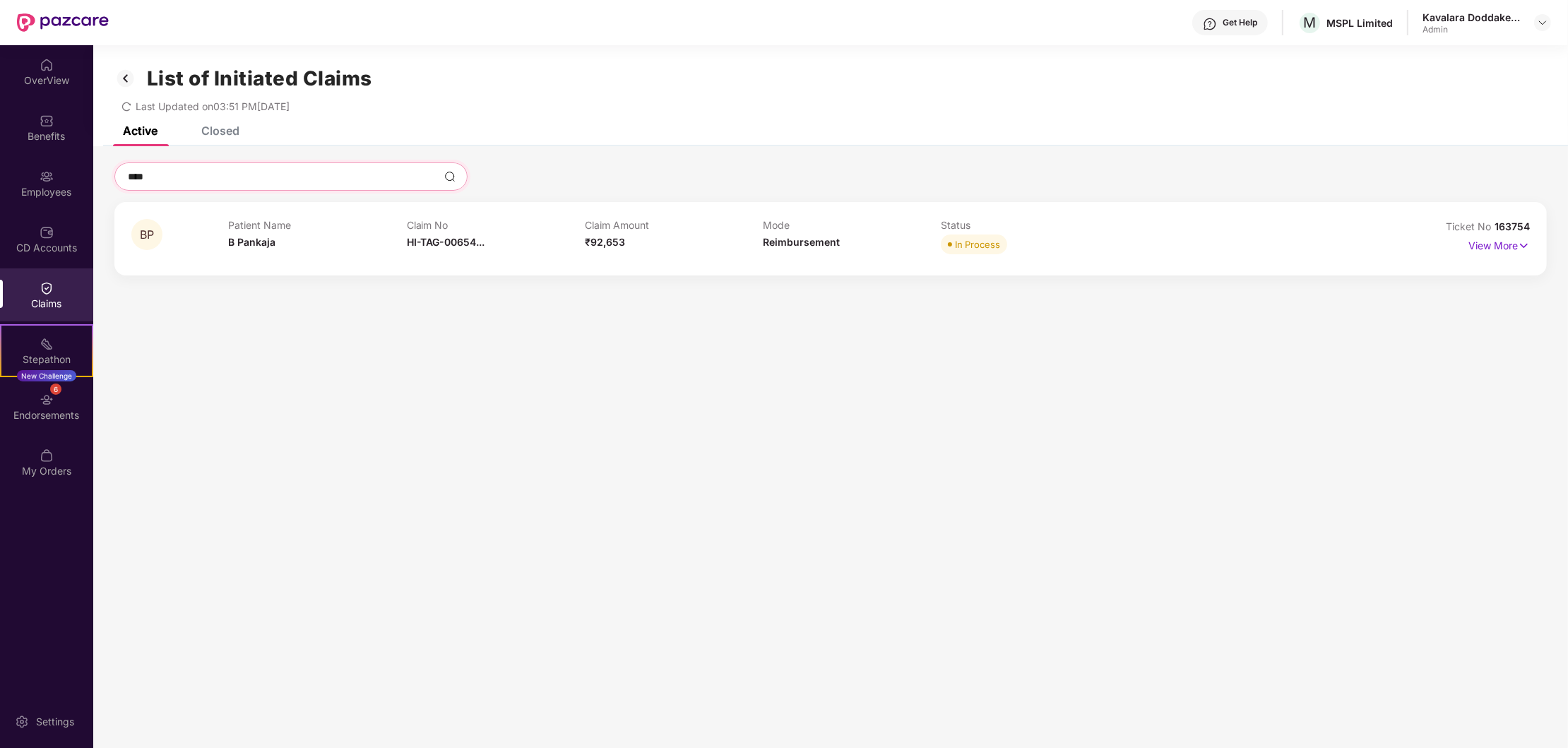
type input "****"
drag, startPoint x: 1535, startPoint y: 226, endPoint x: 1437, endPoint y: 231, distance: 98.1
click at [1437, 231] on div "BP Patient Name B Pankaja Claim No HI-TAG-00654... Claim Amount ₹92,653 Mode Re…" at bounding box center [830, 238] width 1432 height 73
copy div "Ticket No 163754"
click at [1519, 244] on img at bounding box center [1524, 246] width 12 height 16
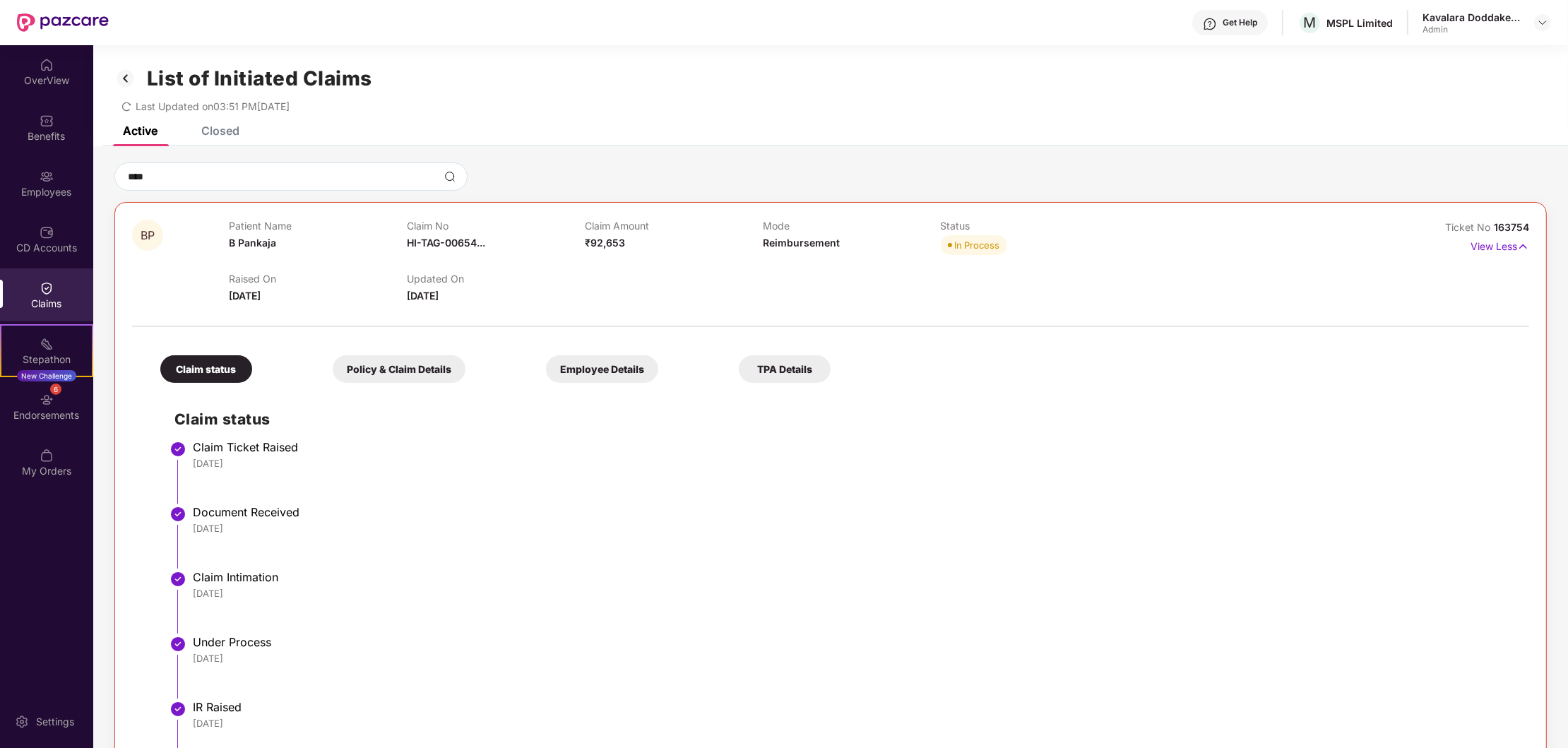
click at [401, 374] on div "Policy & Claim Details" at bounding box center [399, 369] width 132 height 27
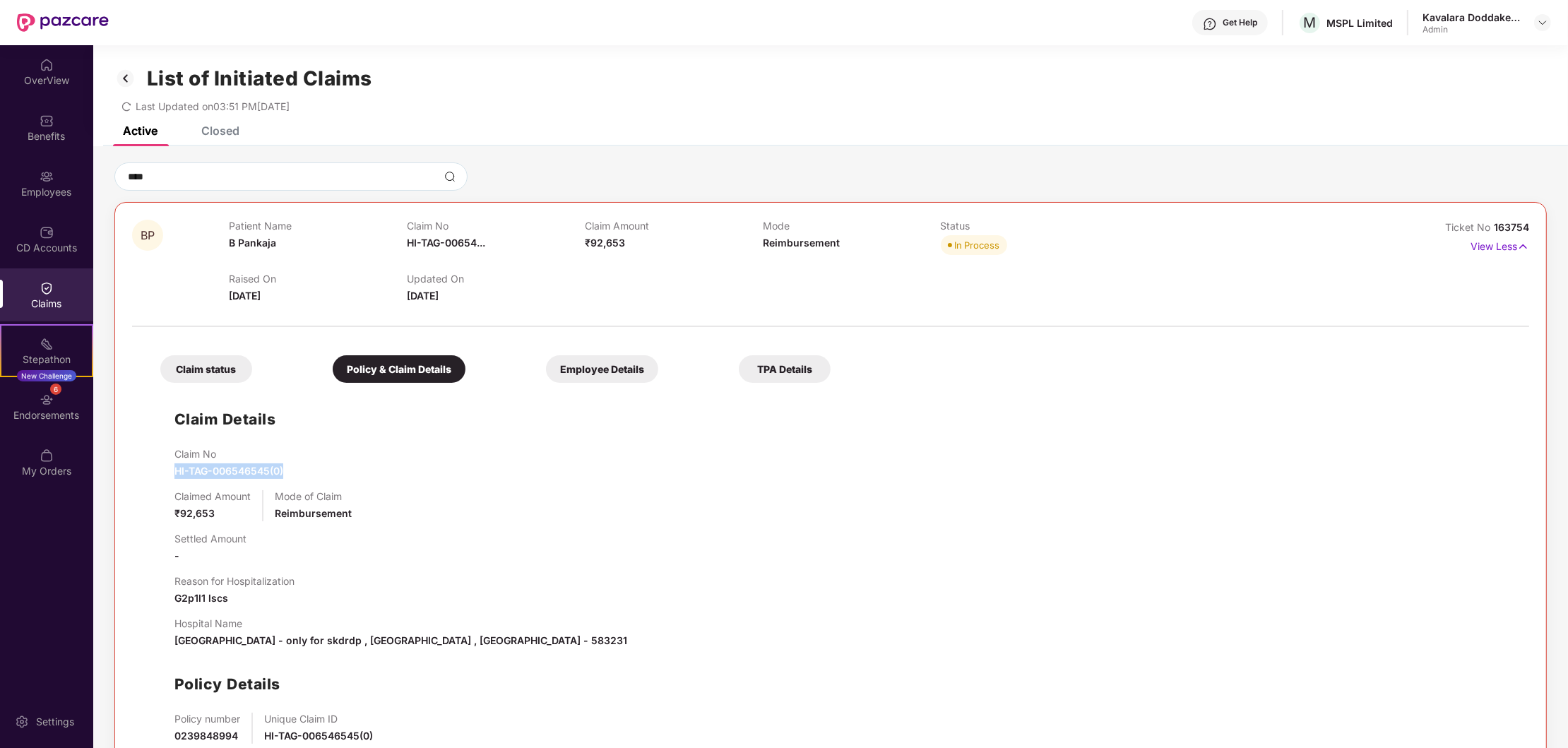
drag, startPoint x: 341, startPoint y: 475, endPoint x: 161, endPoint y: 475, distance: 180.0
click at [161, 475] on div "Claim Details Claim No HI-TAG-006546545(0) Claimed Amount ₹92,653 Mode of Claim…" at bounding box center [830, 594] width 1369 height 408
copy span "HI-TAG-006546545(0)"
click at [51, 192] on div "Employees" at bounding box center [47, 192] width 93 height 14
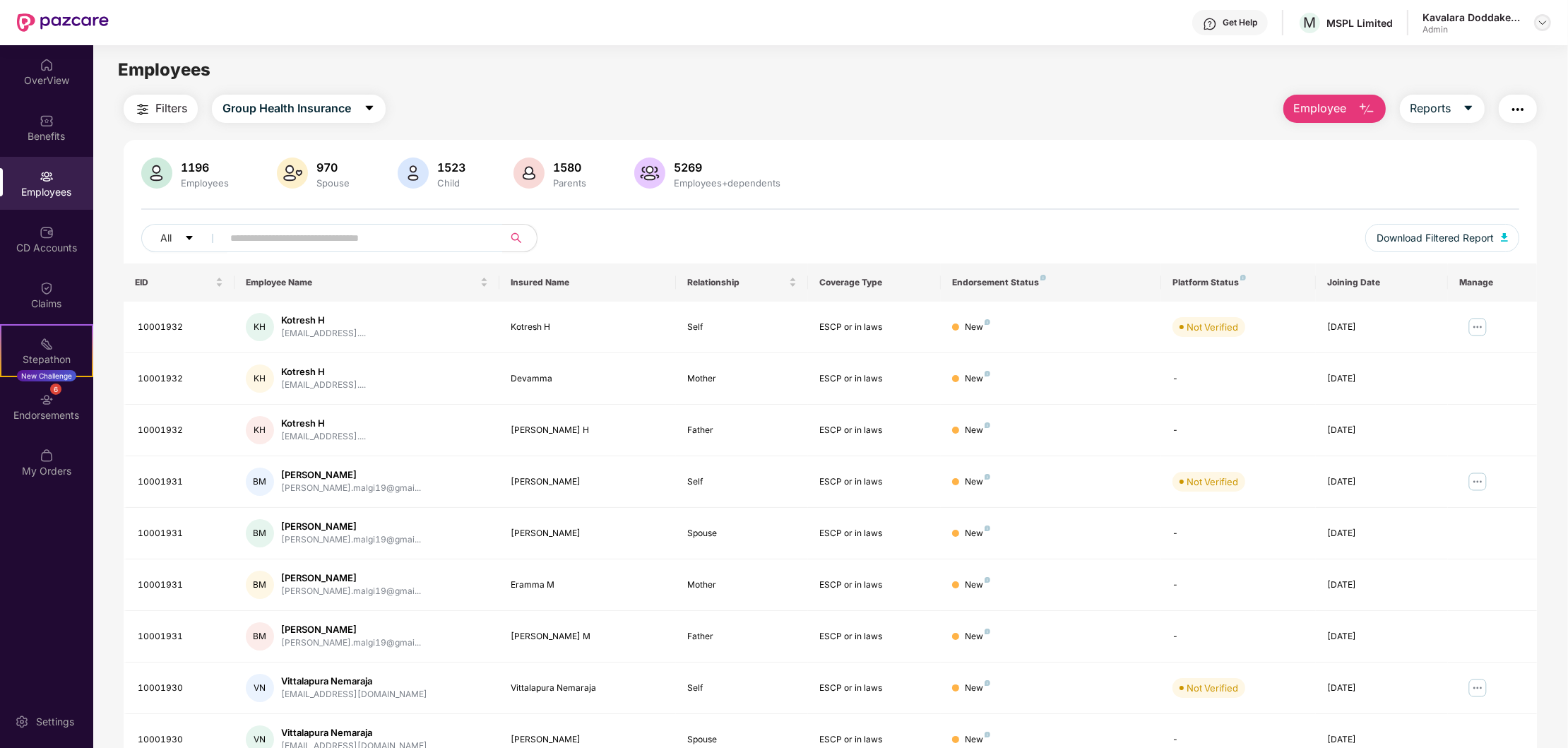
click at [1540, 23] on img at bounding box center [1542, 23] width 12 height 12
click at [1423, 83] on div "Logout" at bounding box center [1476, 83] width 184 height 27
